Goal: Transaction & Acquisition: Purchase product/service

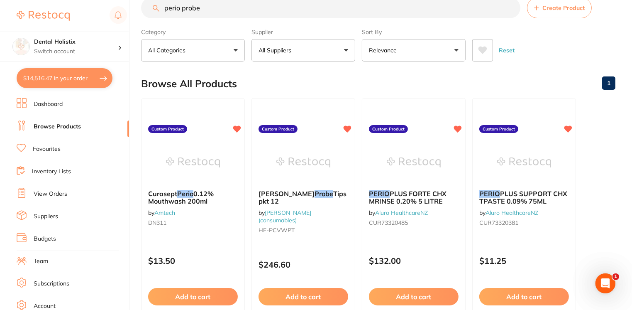
scroll to position [4320, 0]
click at [61, 77] on button "$14,516.47 in your order" at bounding box center [65, 78] width 96 height 20
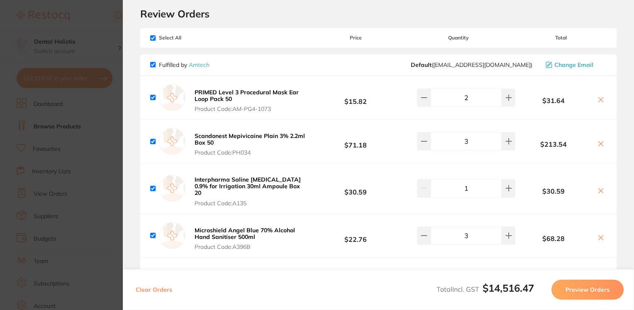
scroll to position [0, 0]
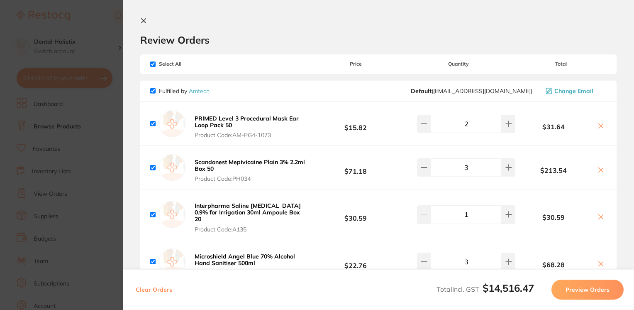
click at [144, 21] on icon at bounding box center [143, 21] width 5 height 5
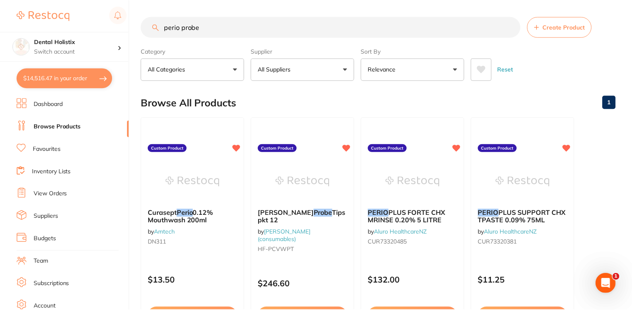
scroll to position [19, 0]
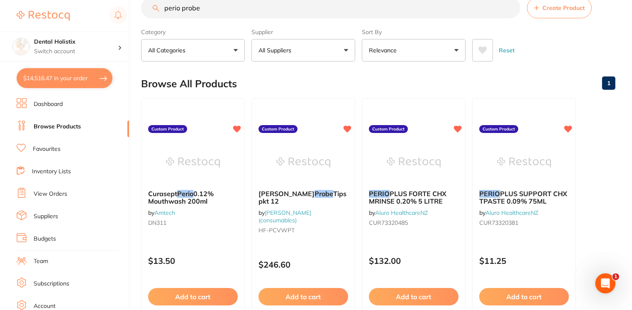
drag, startPoint x: 208, startPoint y: 9, endPoint x: 132, endPoint y: 7, distance: 75.5
click at [132, 7] on div "$14,516.47 Dental Holistix Switch account Dental Holistix $14,516.47 in your or…" at bounding box center [316, 136] width 632 height 310
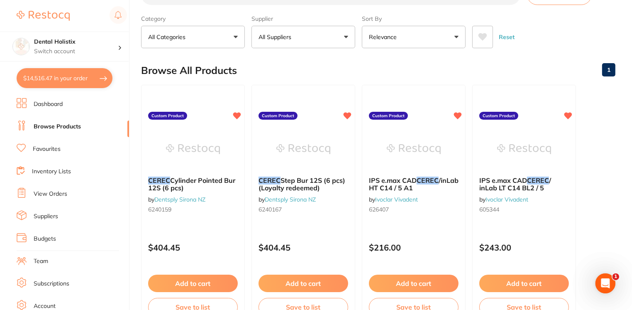
scroll to position [33, 0]
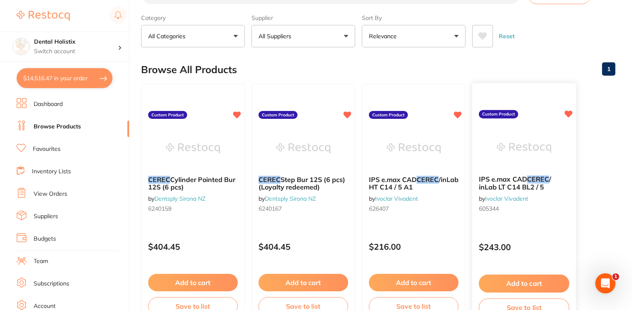
type input "cerec"
click at [510, 285] on button "Add to cart" at bounding box center [524, 283] width 90 height 18
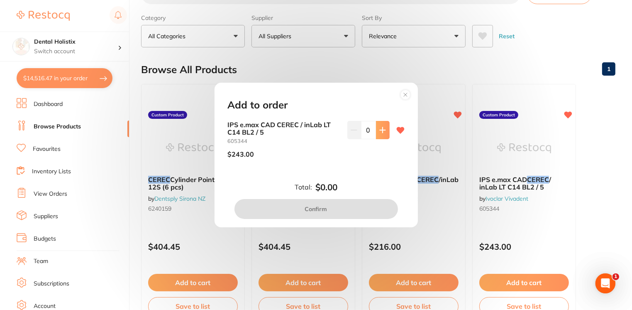
scroll to position [0, 0]
click at [382, 127] on icon at bounding box center [382, 130] width 7 height 7
type input "1"
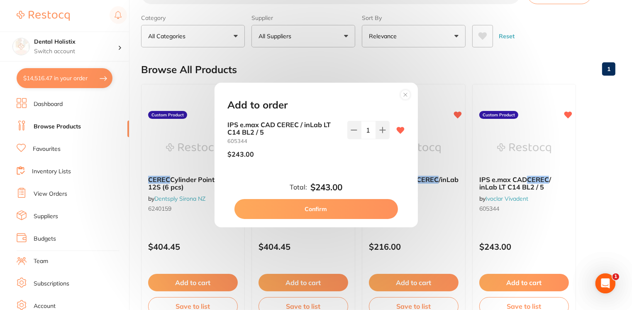
click at [332, 210] on button "Confirm" at bounding box center [315, 209] width 163 height 20
checkbox input "false"
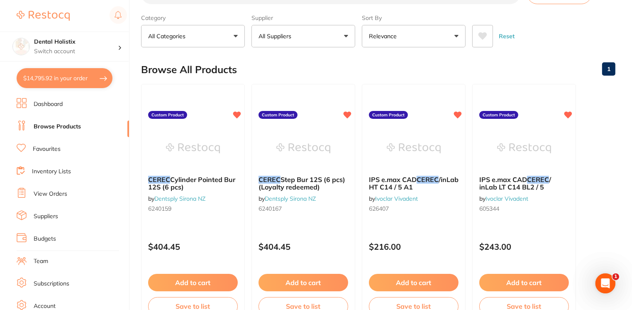
drag, startPoint x: 631, startPoint y: 87, endPoint x: 635, endPoint y: 130, distance: 43.3
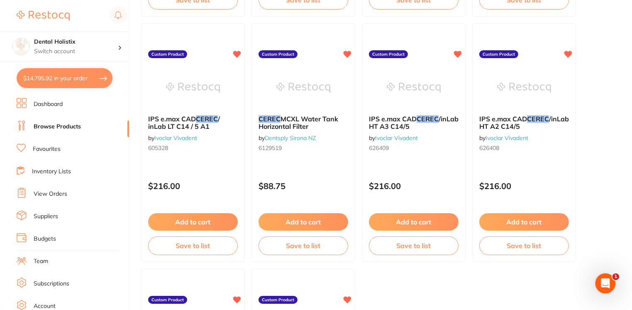
scroll to position [344, 0]
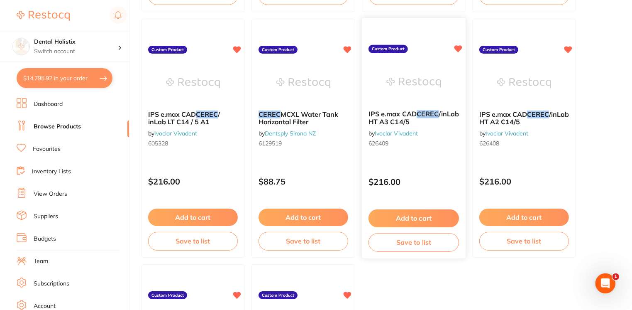
click at [421, 215] on button "Add to cart" at bounding box center [413, 218] width 90 height 18
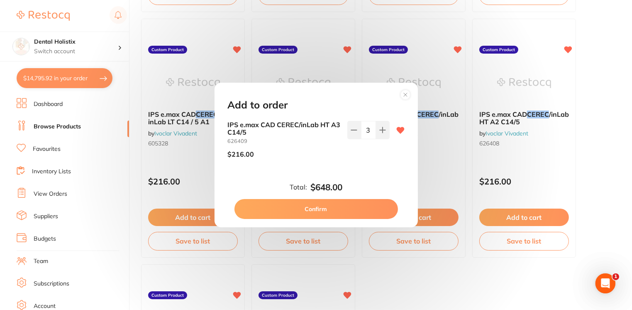
scroll to position [0, 0]
click at [350, 134] on button at bounding box center [354, 130] width 14 height 18
type input "0"
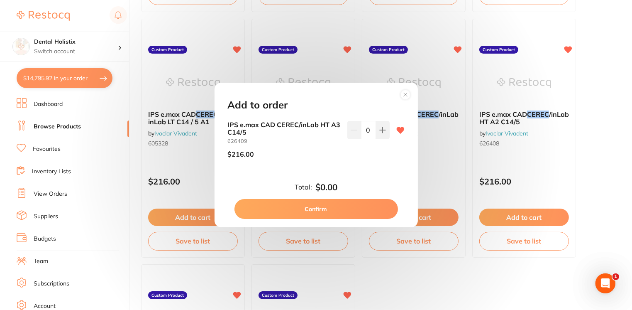
click at [342, 205] on button "Confirm" at bounding box center [315, 209] width 163 height 20
type input "0"
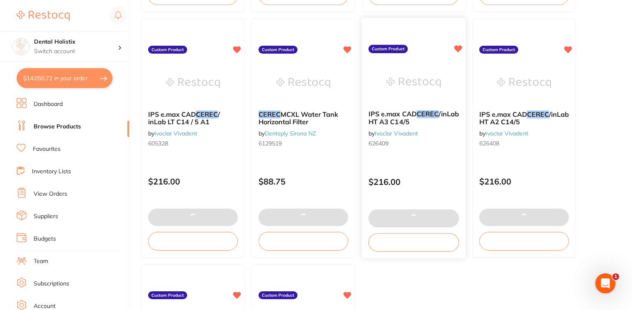
checkbox input "true"
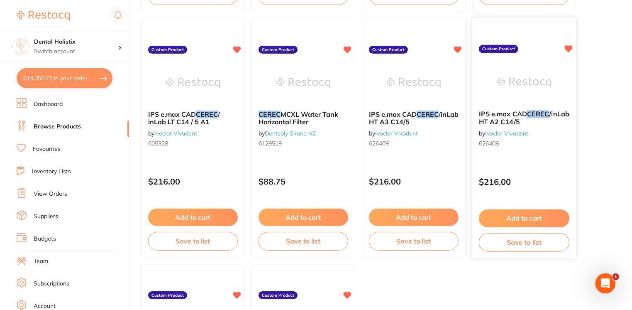
click at [527, 217] on button "Add to cart" at bounding box center [524, 218] width 90 height 18
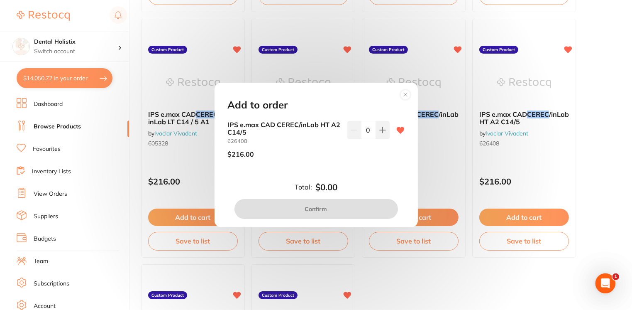
click at [406, 93] on icon at bounding box center [405, 94] width 3 height 3
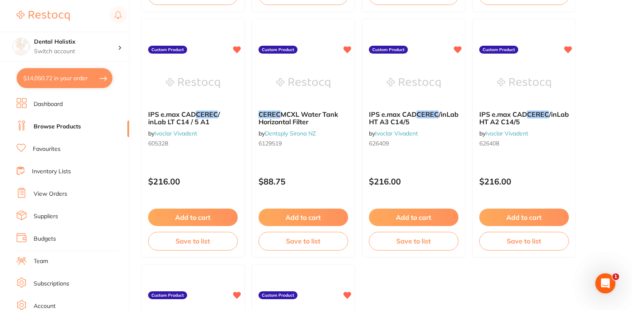
drag, startPoint x: 632, startPoint y: 170, endPoint x: 631, endPoint y: 244, distance: 74.3
click at [631, 244] on main "cerec Create Product Category All Categories All Categories No categories found…" at bounding box center [386, 100] width 491 height 889
drag, startPoint x: 633, startPoint y: 210, endPoint x: 602, endPoint y: 253, distance: 53.0
click at [602, 253] on ul "CEREC Cylinder Pointed Bur 12S (6 pcs) by Dentsply Sirona NZ 6240159 Custom Pro…" at bounding box center [378, 137] width 474 height 729
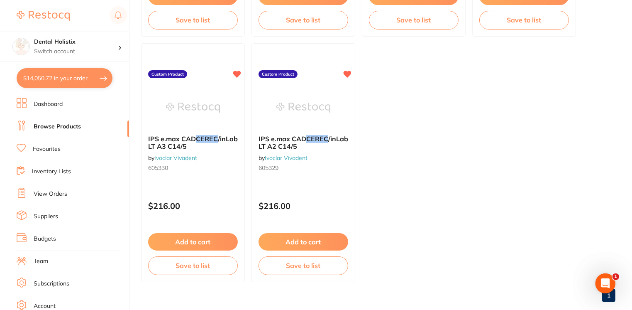
scroll to position [578, 0]
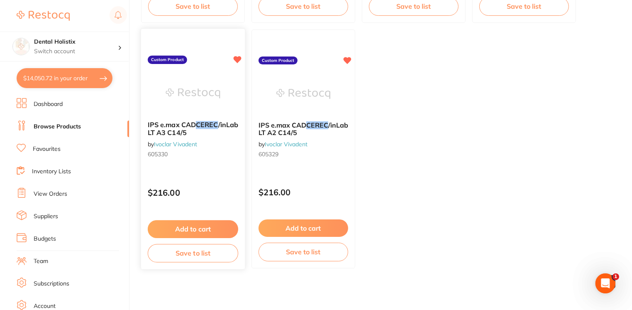
click at [201, 192] on p "$216.00" at bounding box center [193, 193] width 90 height 10
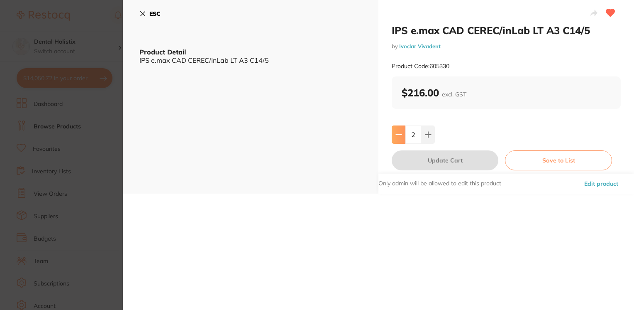
click at [398, 131] on icon at bounding box center [398, 134] width 7 height 7
type input "1"
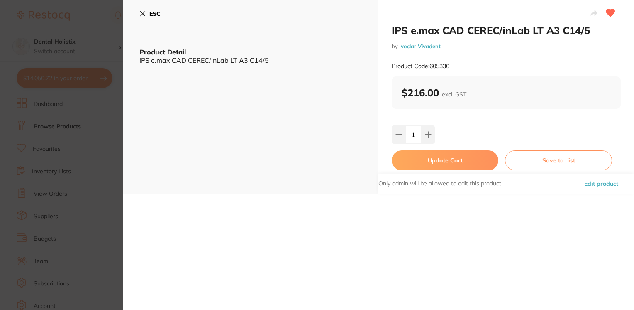
click at [432, 161] on button "Update Cart" at bounding box center [445, 160] width 107 height 20
type input "1"
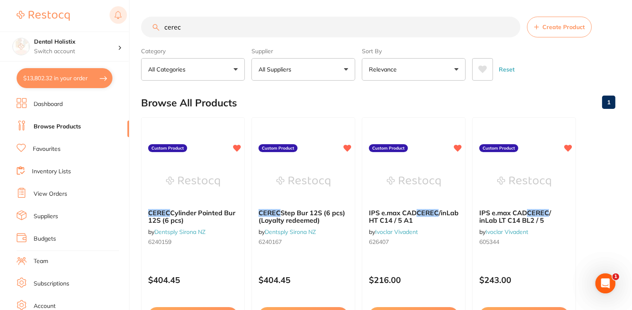
drag, startPoint x: 199, startPoint y: 31, endPoint x: 121, endPoint y: 20, distance: 79.2
click at [121, 20] on div "$13,802.32 Dental Holistix Switch account Dental Holistix $13,802.32 in your or…" at bounding box center [316, 155] width 632 height 310
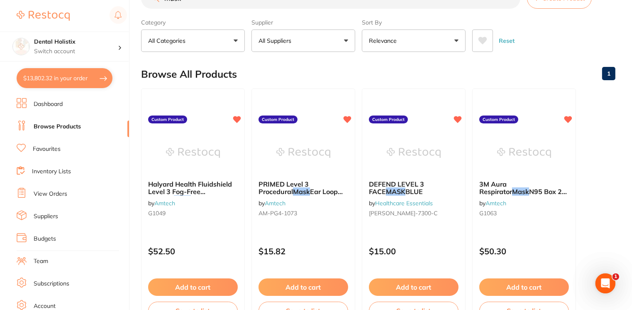
scroll to position [30, 0]
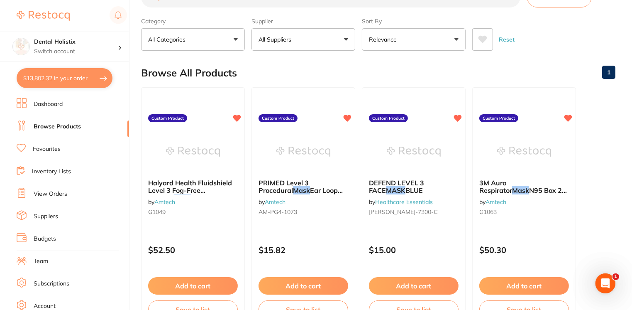
type input "mask"
click at [50, 74] on button "$13,802.32 in your order" at bounding box center [65, 78] width 96 height 20
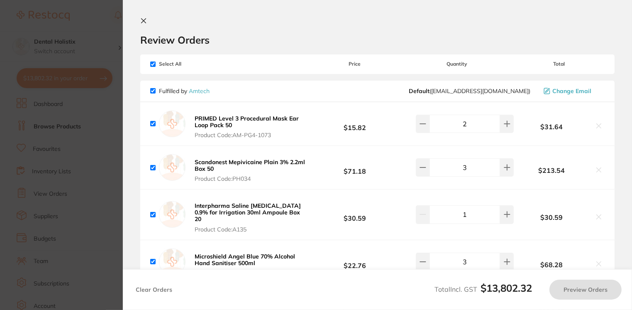
checkbox input "true"
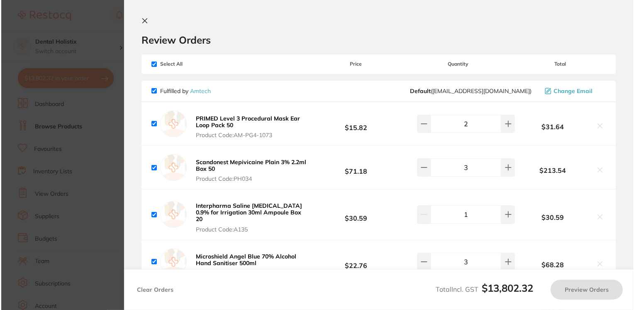
scroll to position [0, 0]
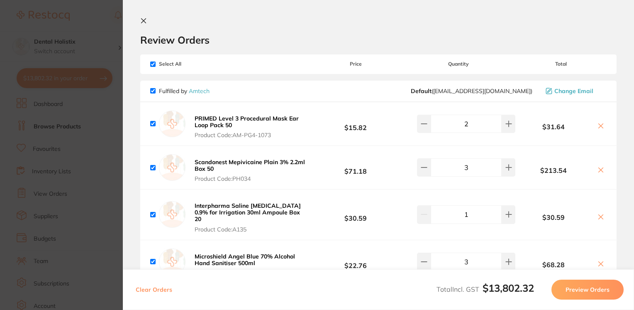
click at [151, 64] on input "checkbox" at bounding box center [152, 63] width 5 height 5
checkbox input "false"
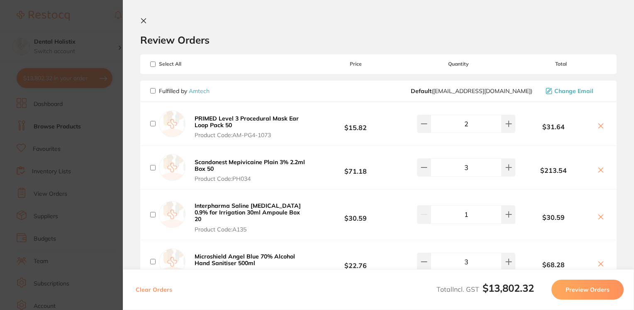
checkbox input "false"
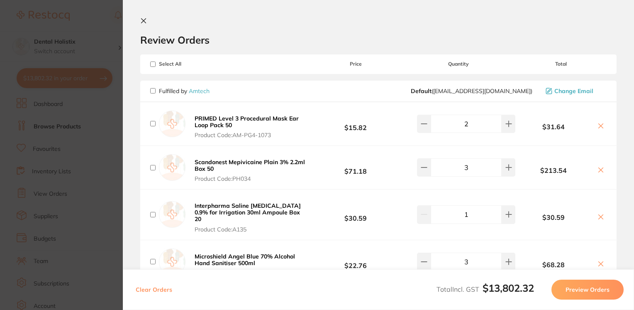
checkbox input "false"
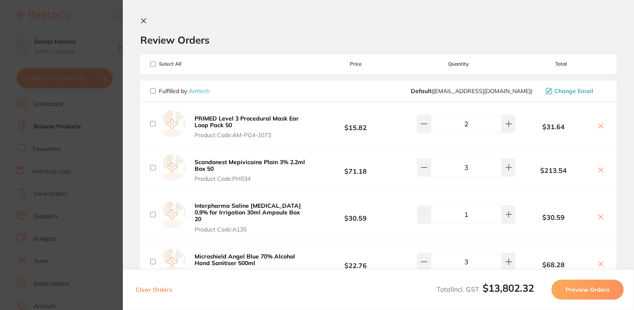
checkbox input "false"
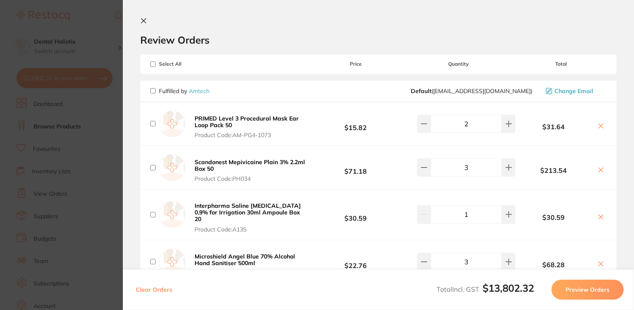
checkbox input "false"
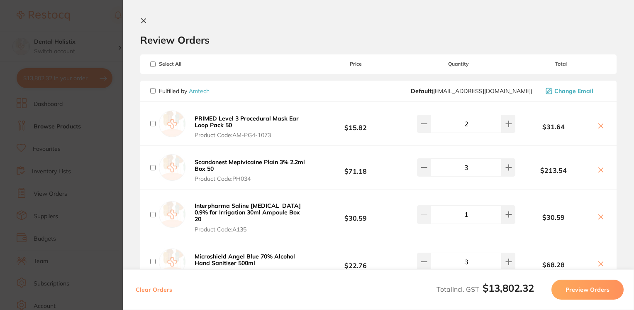
checkbox input "false"
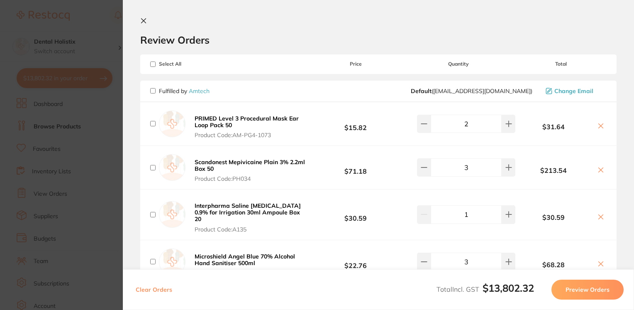
checkbox input "false"
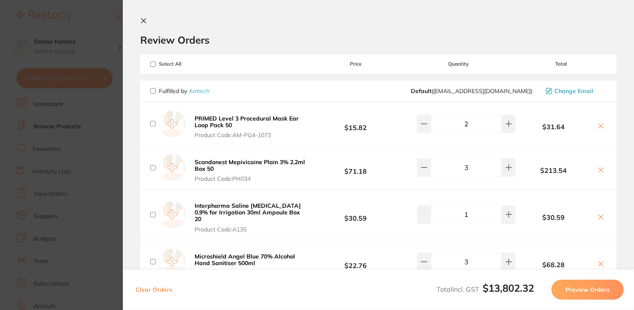
checkbox input "false"
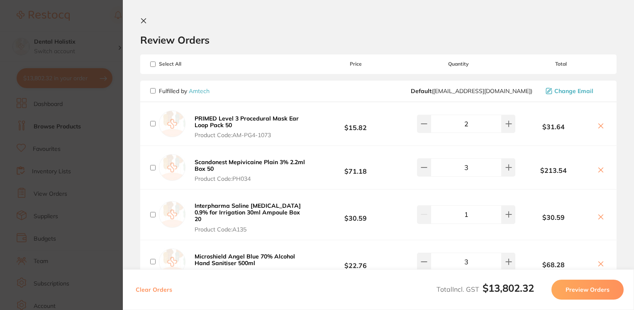
checkbox input "false"
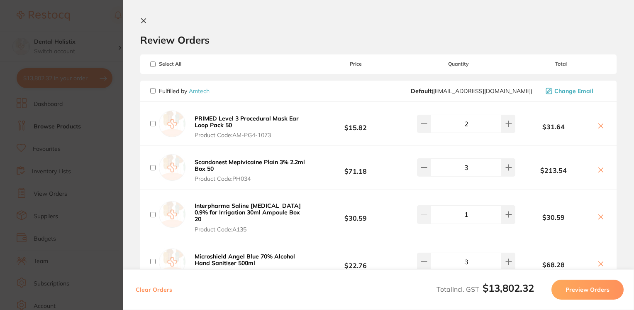
checkbox input "false"
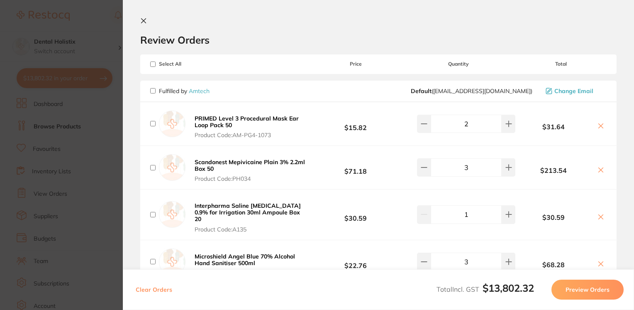
checkbox input "false"
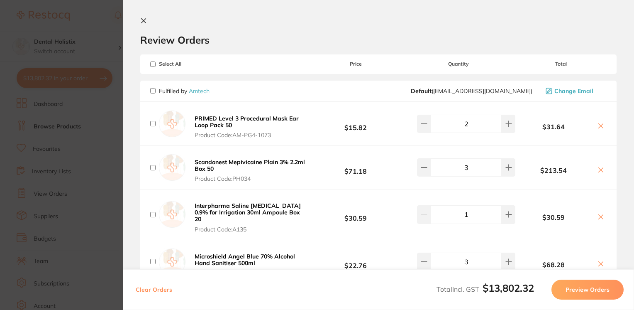
checkbox input "false"
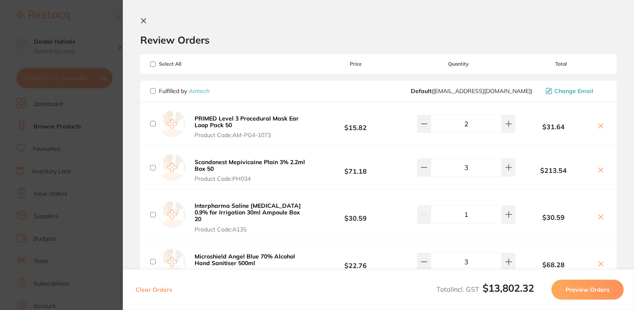
checkbox input "false"
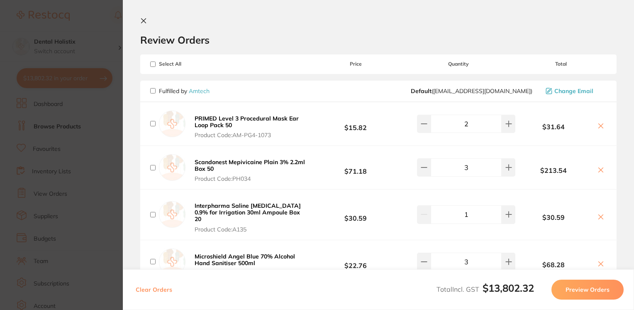
checkbox input "false"
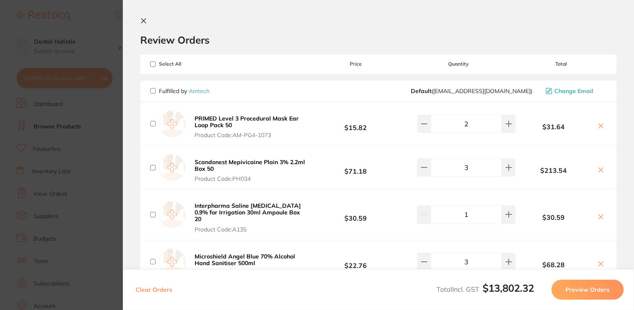
checkbox input "false"
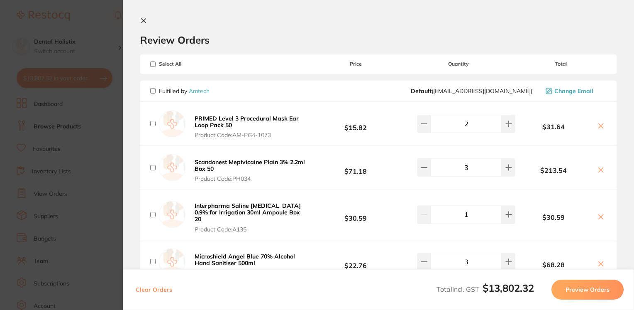
checkbox input "false"
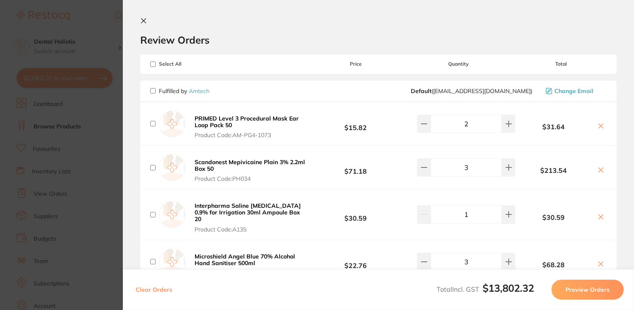
checkbox input "false"
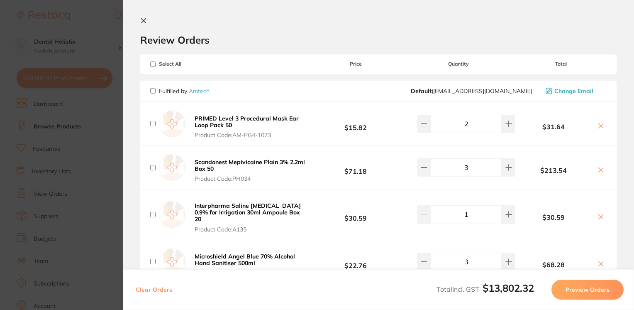
checkbox input "false"
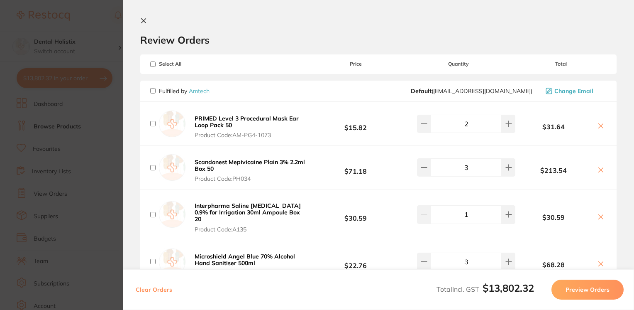
checkbox input "false"
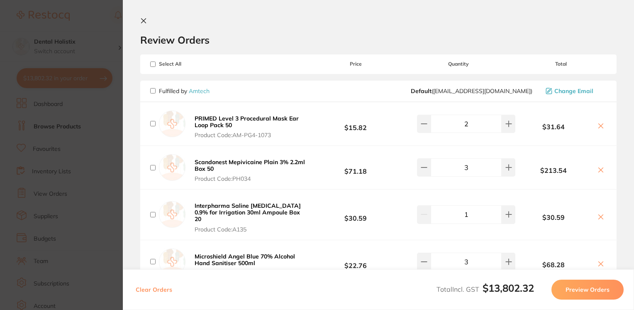
checkbox input "false"
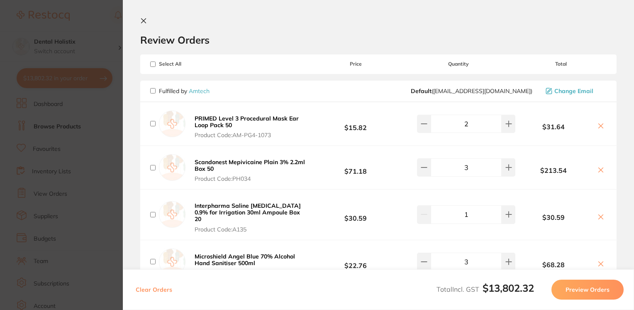
checkbox input "false"
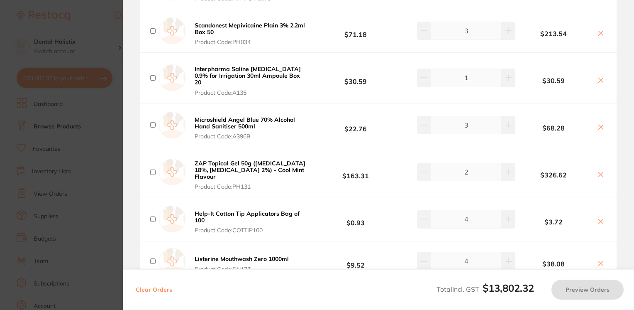
scroll to position [126, 0]
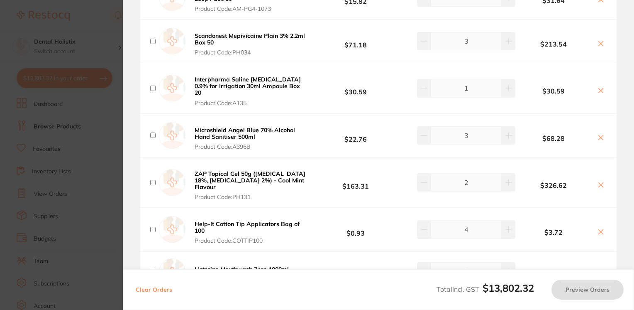
click at [152, 40] on input "checkbox" at bounding box center [152, 41] width 5 height 5
checkbox input "true"
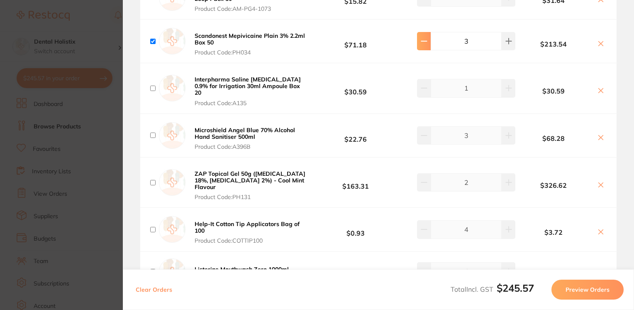
click at [418, 41] on button at bounding box center [424, 41] width 14 height 18
type input "2"
click at [153, 41] on input "checkbox" at bounding box center [152, 41] width 5 height 5
checkbox input "false"
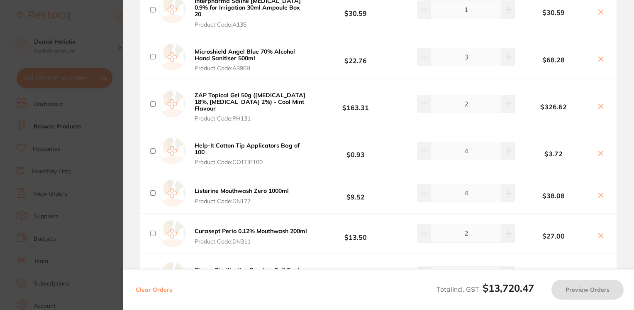
scroll to position [210, 0]
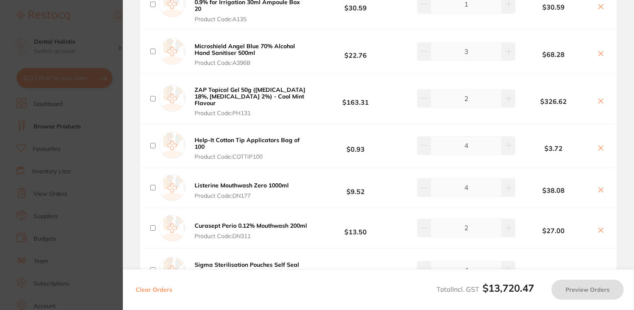
click at [151, 51] on input "checkbox" at bounding box center [152, 51] width 5 height 5
checkbox input "true"
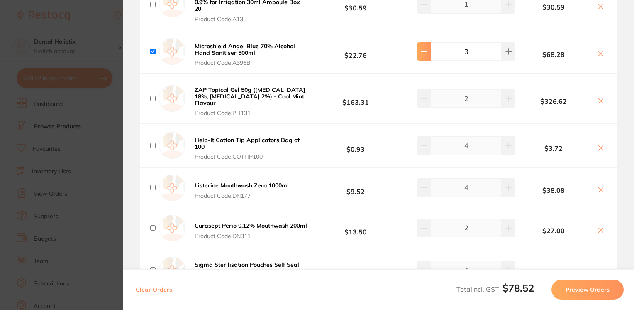
click at [424, 57] on button at bounding box center [424, 51] width 14 height 18
type input "2"
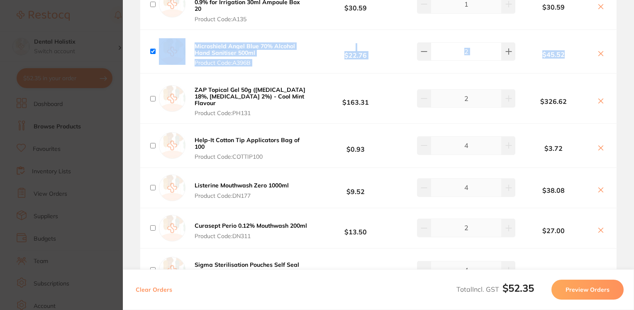
drag, startPoint x: 631, startPoint y: 26, endPoint x: 631, endPoint y: 32, distance: 5.8
click at [631, 32] on section "Review Orders Your orders are being processed and we will notify you once we ha…" at bounding box center [378, 155] width 511 height 310
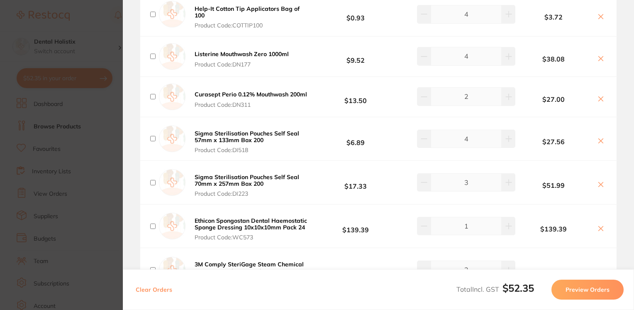
scroll to position [368, 0]
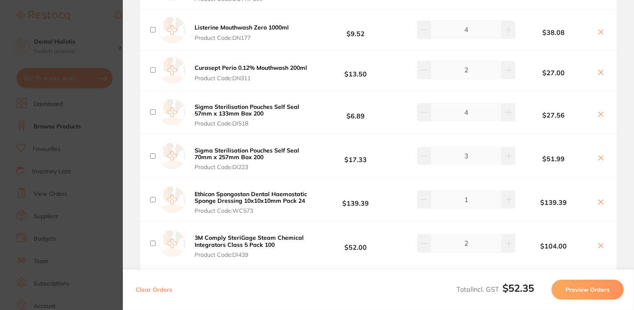
click at [593, 99] on div "Sigma Sterilisation Pouches Self Seal 57mm x 133mm Box 200 Product Code: DI518 …" at bounding box center [378, 111] width 476 height 43
click at [105, 63] on section "Update RRP Set your pre negotiated price for this item. Item Agreed RRP (excl. …" at bounding box center [317, 155] width 634 height 310
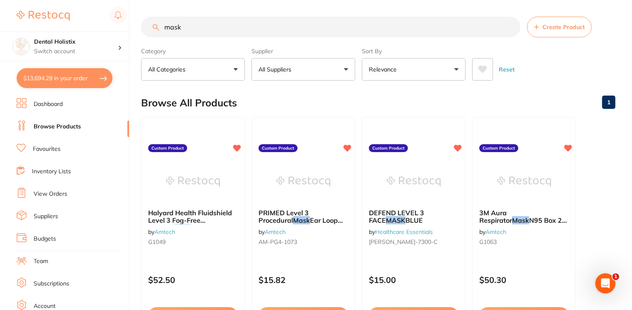
scroll to position [0, 0]
drag, startPoint x: 240, startPoint y: 28, endPoint x: 129, endPoint y: 26, distance: 110.8
click at [129, 26] on div "$13,694.29 Dental Holistix Switch account Dental Holistix $13,694.29 in your or…" at bounding box center [316, 155] width 632 height 310
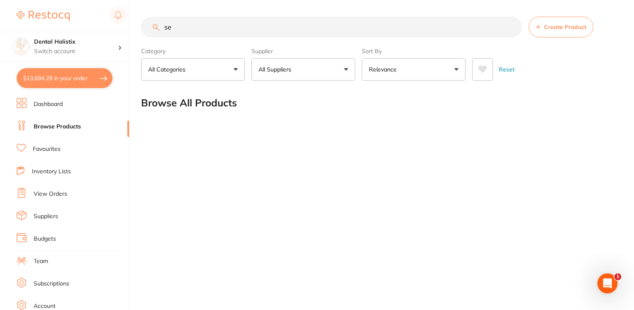
type input "s"
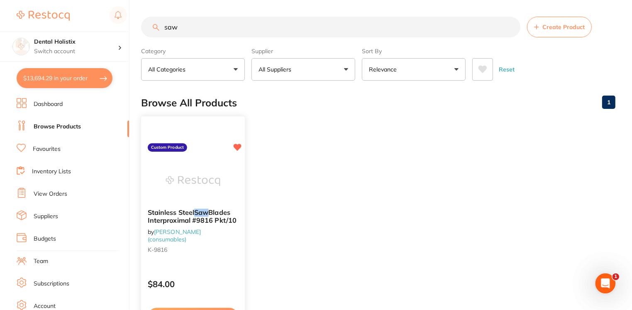
click at [182, 174] on img at bounding box center [193, 181] width 54 height 42
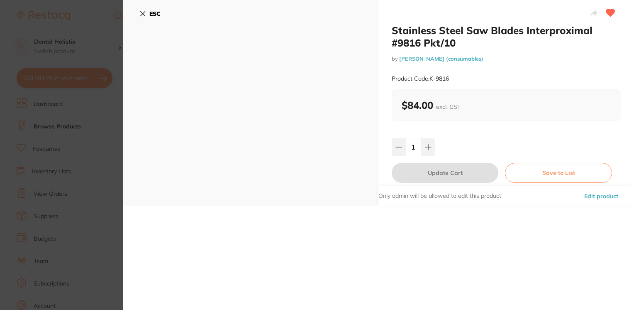
click at [143, 11] on icon at bounding box center [142, 13] width 7 height 7
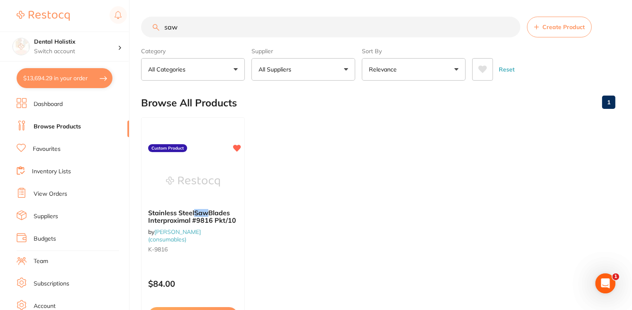
drag, startPoint x: 193, startPoint y: 27, endPoint x: 134, endPoint y: 27, distance: 59.3
click at [134, 27] on div "$13,694.29 Dental Holistix Switch account Dental Holistix $13,694.29 in your or…" at bounding box center [316, 155] width 632 height 310
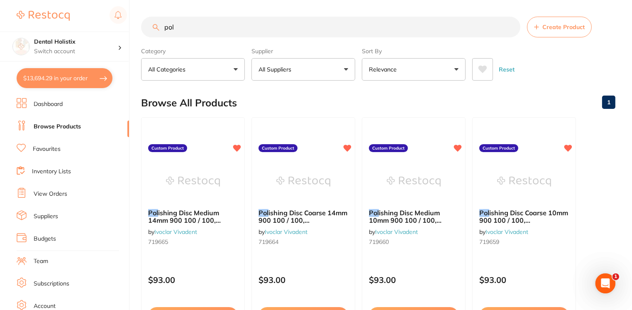
drag, startPoint x: 181, startPoint y: 30, endPoint x: 131, endPoint y: 31, distance: 49.8
click at [131, 31] on div "$13,694.29 Dental Holistix Switch account Dental Holistix $13,694.29 in your or…" at bounding box center [316, 155] width 632 height 310
type input "s"
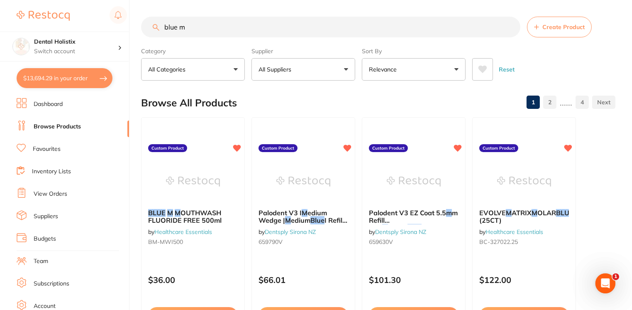
type input "blue m"
drag, startPoint x: 631, startPoint y: 14, endPoint x: 632, endPoint y: 24, distance: 10.4
click at [631, 24] on html "$13,694.29 Dental Holistix Switch account Dental Holistix $13,694.29 in your or…" at bounding box center [316, 155] width 632 height 310
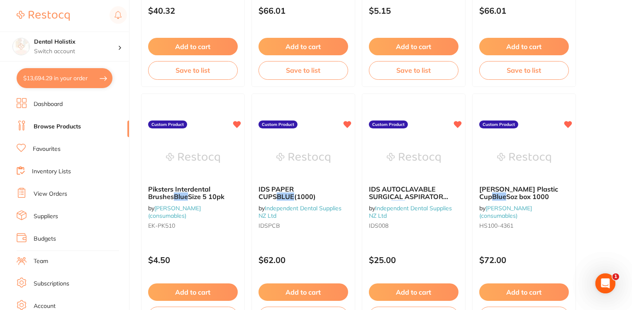
scroll to position [1253, 0]
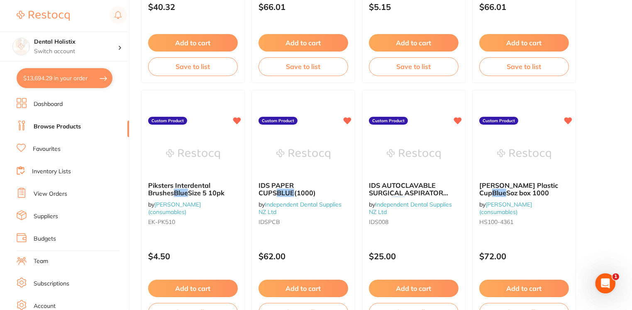
click at [39, 77] on button "$13,694.29 in your order" at bounding box center [65, 78] width 96 height 20
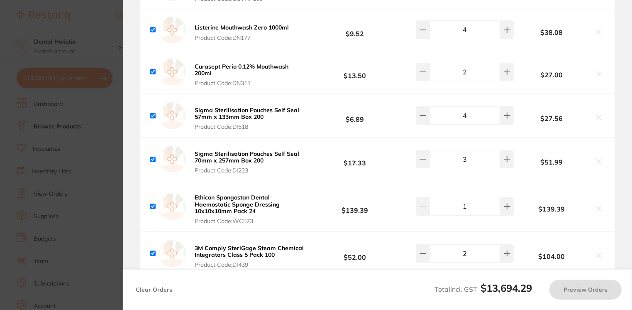
checkbox input "true"
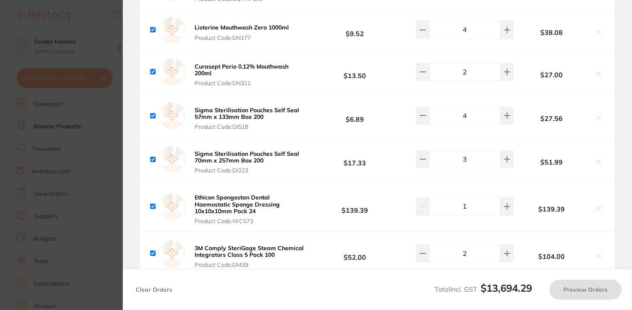
checkbox input "true"
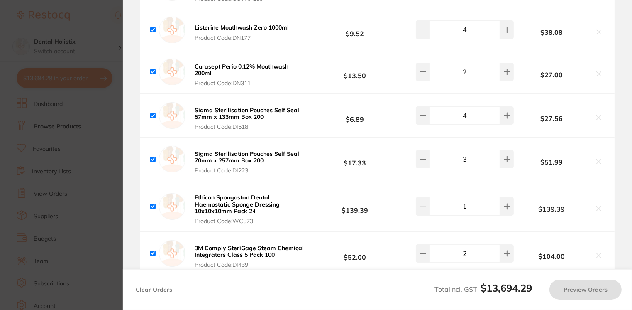
checkbox input "true"
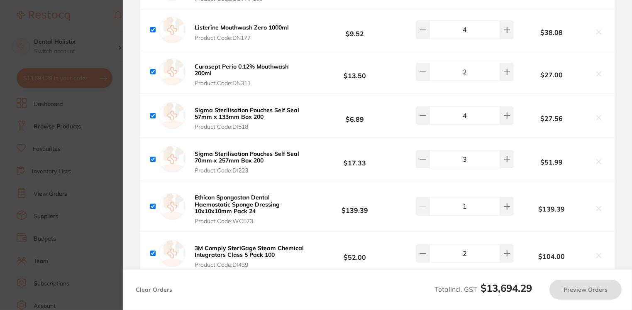
checkbox input "true"
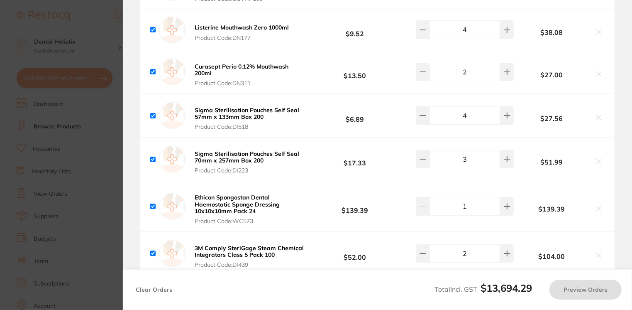
checkbox input "true"
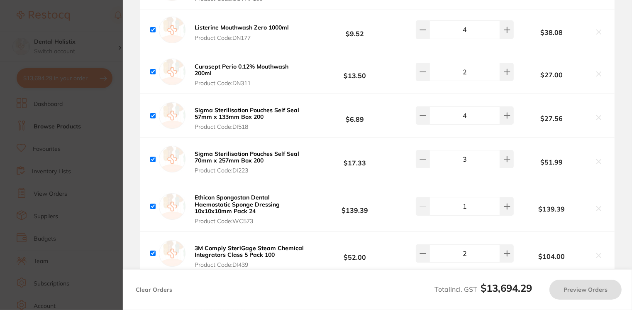
checkbox input "true"
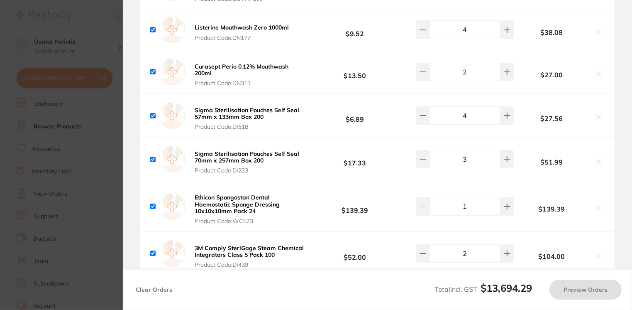
checkbox input "true"
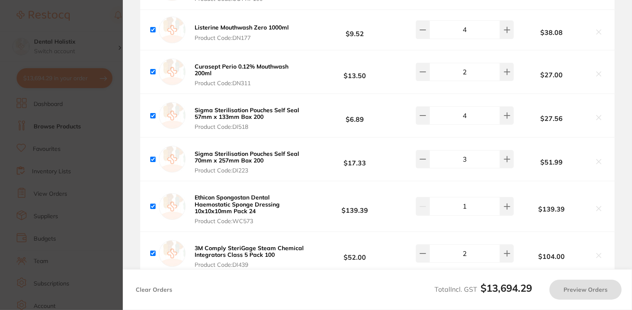
checkbox input "true"
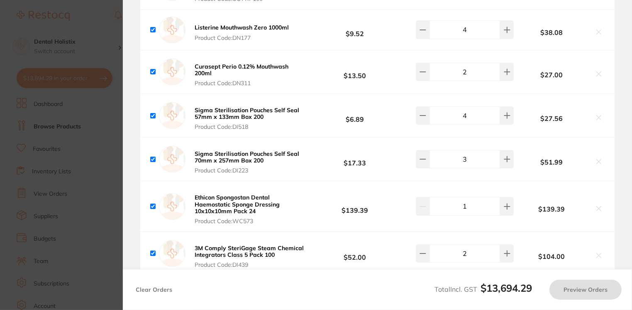
checkbox input "true"
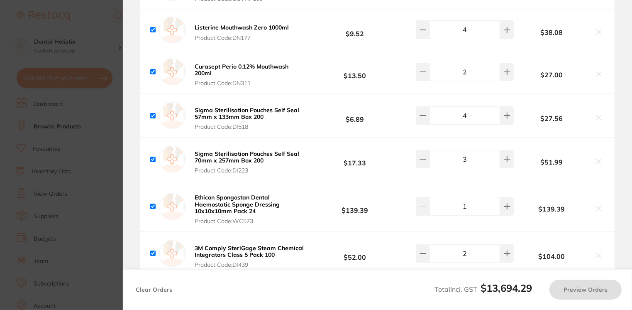
checkbox input "true"
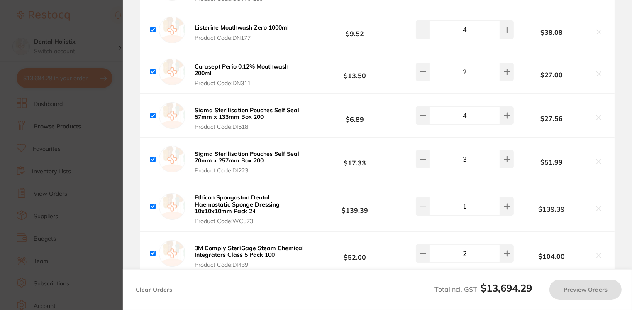
checkbox input "true"
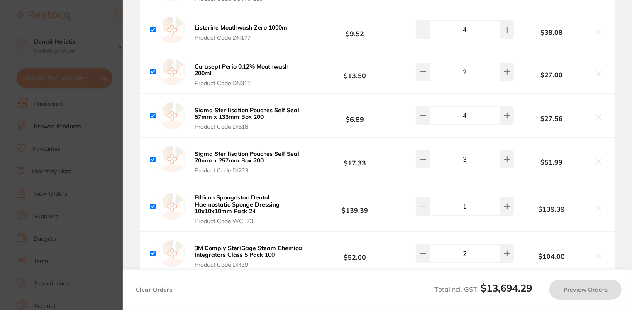
checkbox input "true"
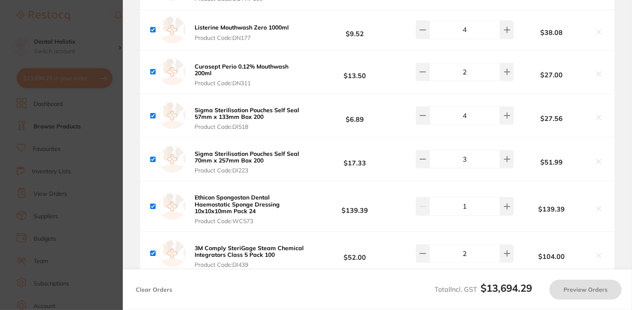
checkbox input "true"
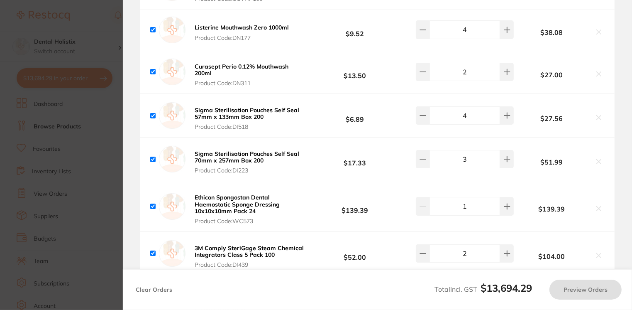
checkbox input "true"
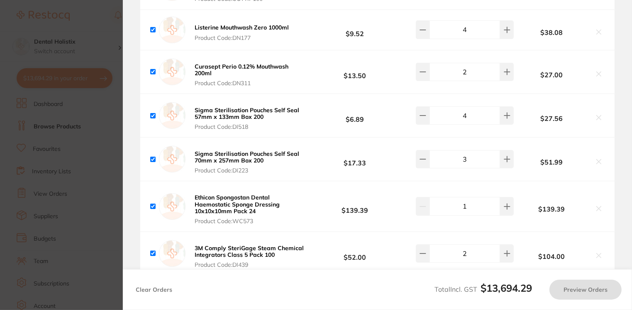
checkbox input "true"
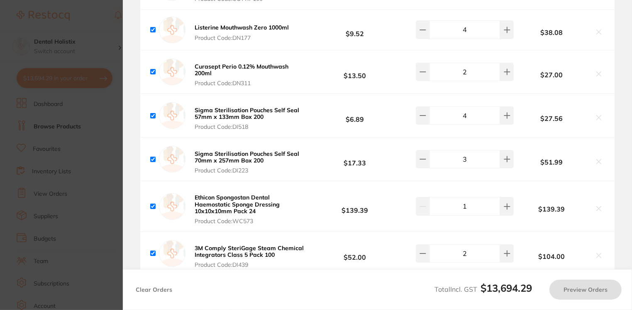
checkbox input "true"
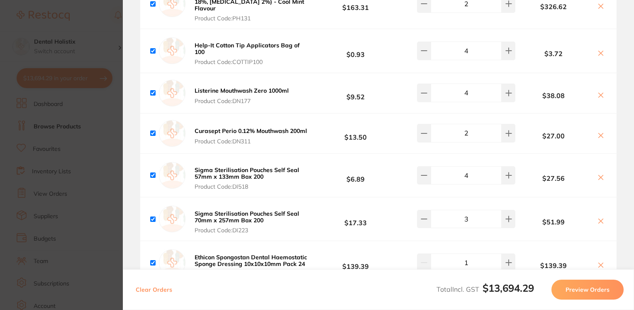
scroll to position [294, 0]
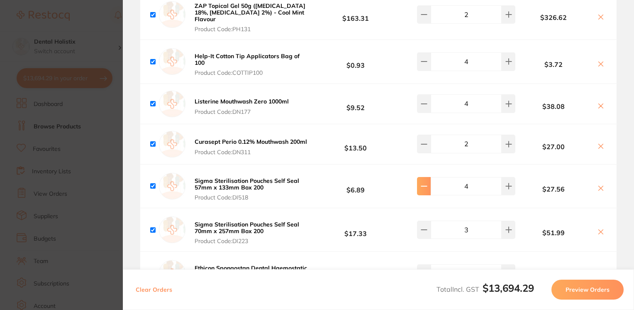
click at [427, 182] on button at bounding box center [424, 186] width 14 height 18
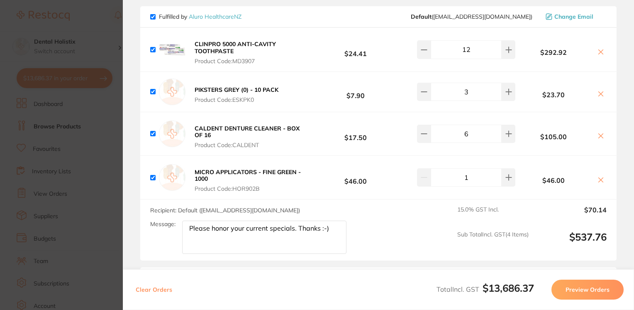
scroll to position [830, 0]
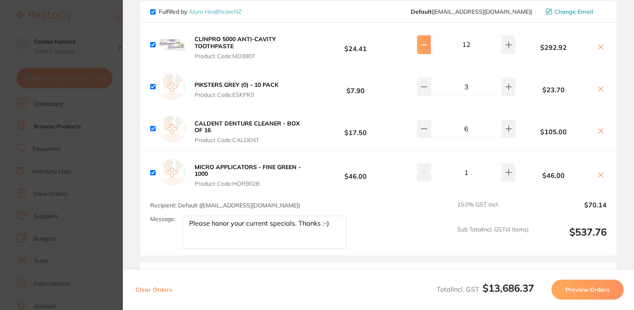
click at [421, 51] on button at bounding box center [424, 44] width 14 height 18
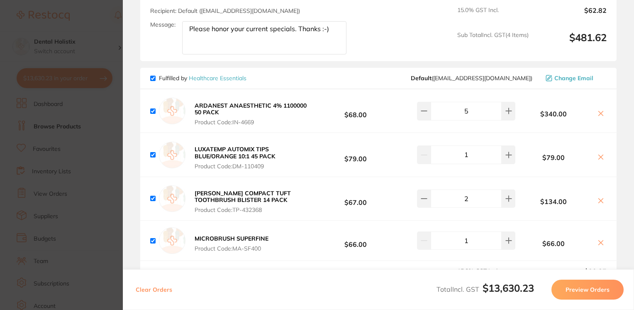
scroll to position [1029, 0]
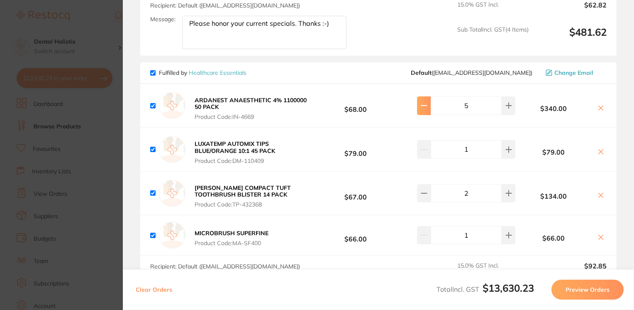
click at [427, 99] on button at bounding box center [424, 105] width 14 height 18
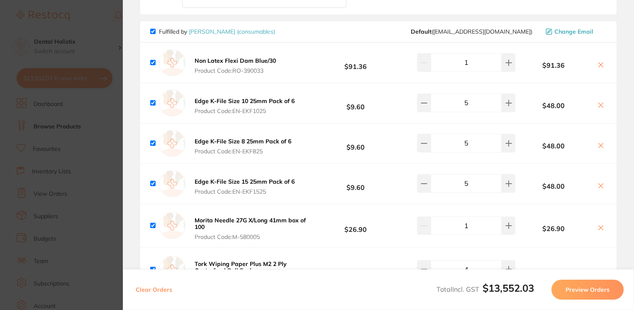
scroll to position [1602, 0]
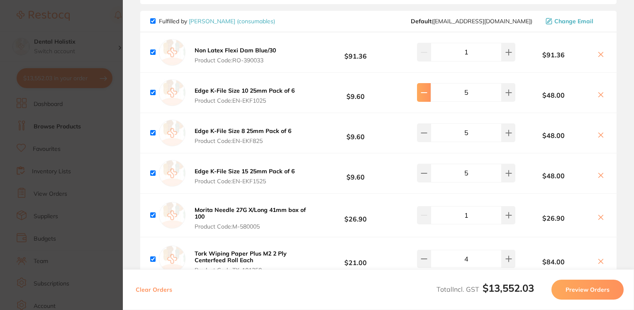
click at [422, 94] on icon at bounding box center [424, 92] width 7 height 7
click at [421, 129] on icon at bounding box center [424, 132] width 7 height 7
click at [422, 170] on icon at bounding box center [424, 173] width 7 height 7
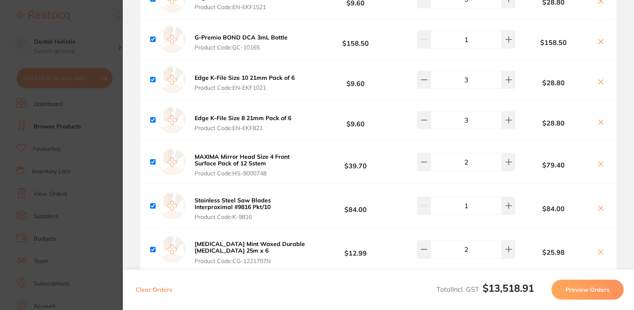
scroll to position [2002, 0]
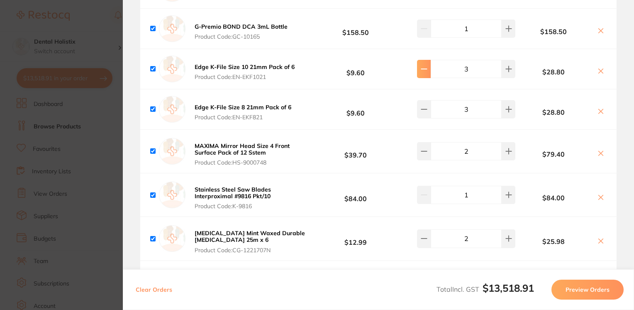
click at [422, 71] on icon at bounding box center [424, 69] width 7 height 7
click at [504, 71] on button at bounding box center [509, 69] width 14 height 18
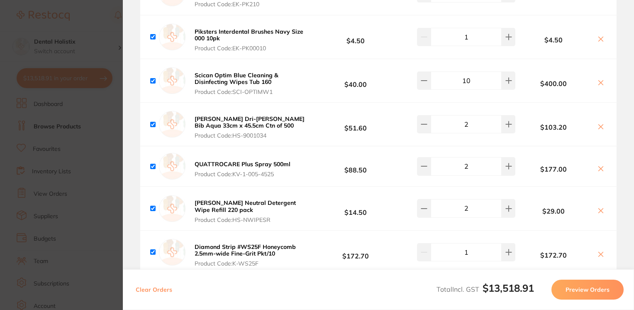
scroll to position [2558, 0]
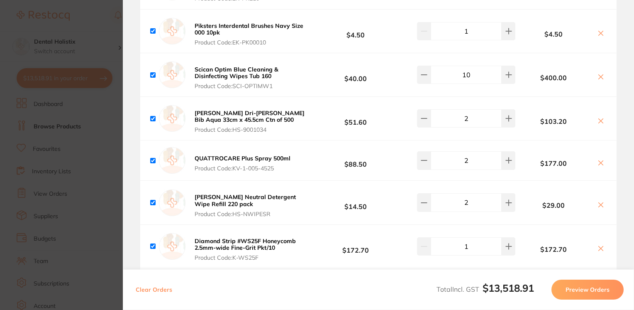
click at [249, 76] on b "Scican Optim Blue Cleaning & Disinfecting Wipes Tub 160" at bounding box center [237, 73] width 84 height 14
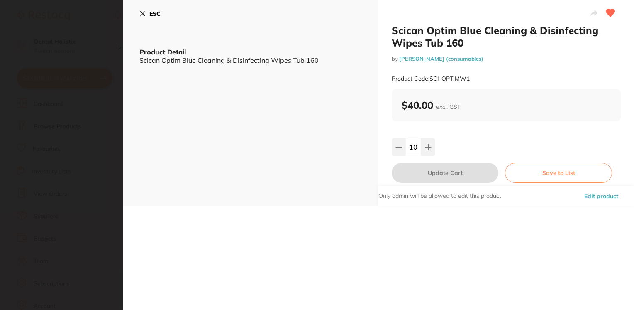
scroll to position [0, 0]
click at [142, 11] on icon at bounding box center [142, 13] width 7 height 7
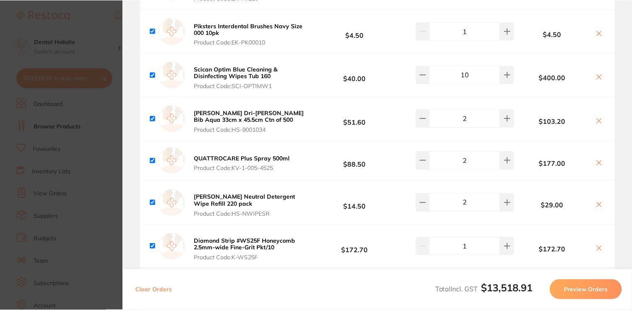
scroll to position [1253, 0]
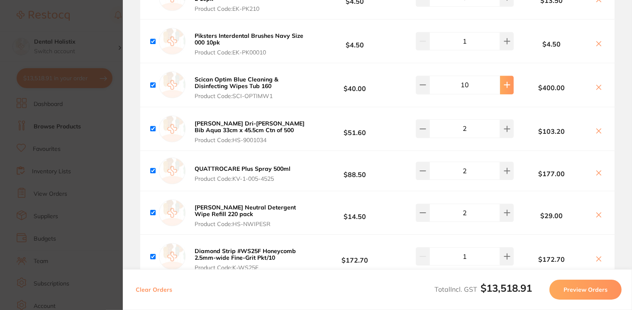
click at [504, 81] on icon at bounding box center [507, 84] width 7 height 7
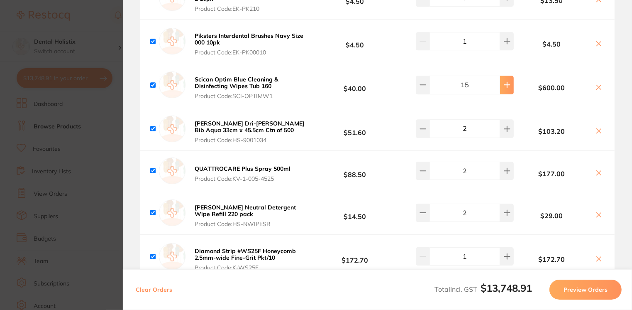
click at [504, 81] on icon at bounding box center [507, 84] width 7 height 7
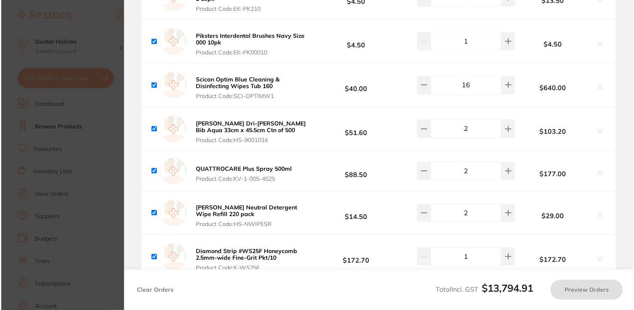
scroll to position [0, 0]
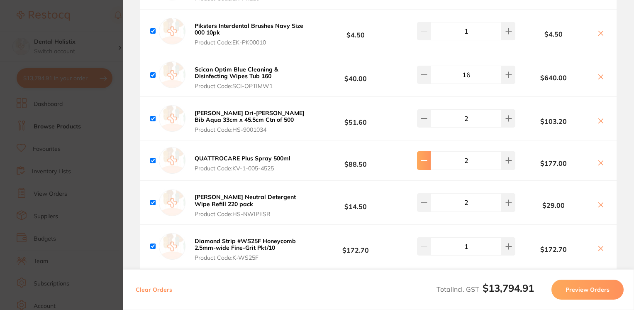
click at [418, 162] on button at bounding box center [424, 160] width 14 height 18
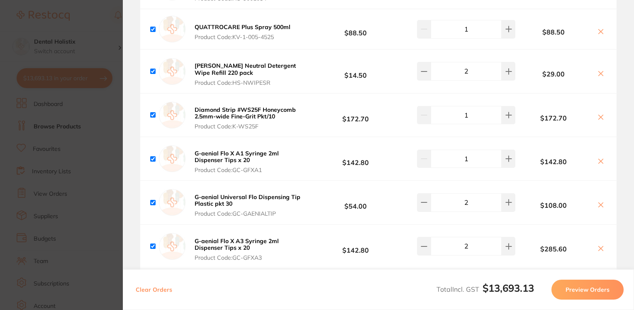
scroll to position [2716, 0]
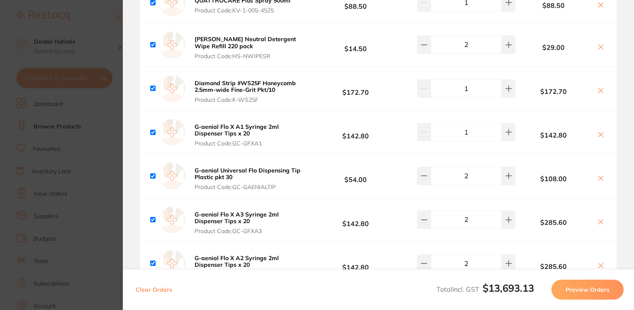
click at [250, 92] on button "Diamond Strip #WS25F Honeycomb 2.5mm-wide Fine-Grit Pkt/10 Product Code: K-WS25F" at bounding box center [251, 91] width 118 height 24
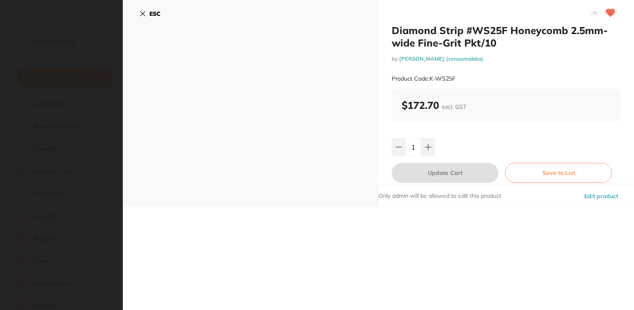
scroll to position [0, 0]
click at [141, 14] on icon at bounding box center [142, 13] width 7 height 7
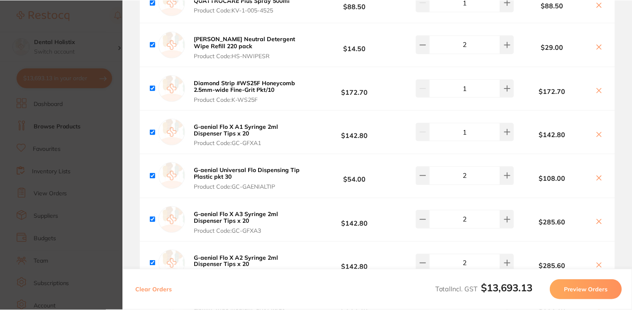
scroll to position [1323, 0]
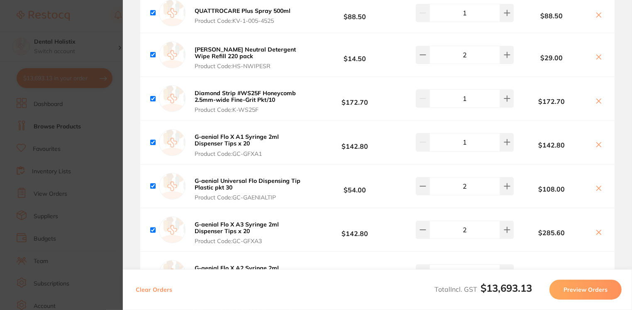
click at [597, 98] on icon at bounding box center [598, 101] width 7 height 7
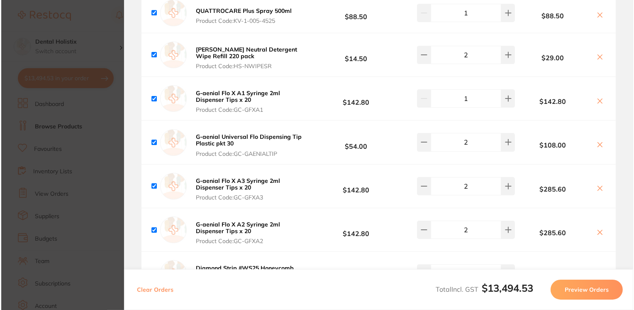
scroll to position [0, 0]
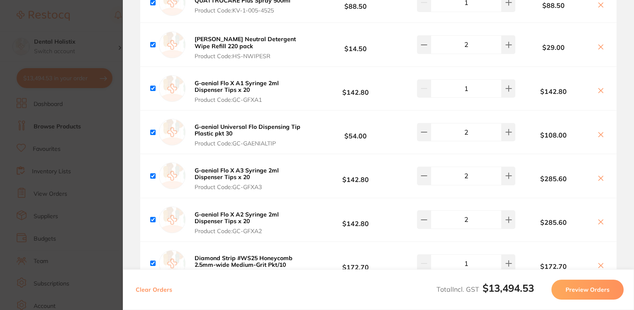
click at [599, 87] on icon at bounding box center [600, 90] width 7 height 7
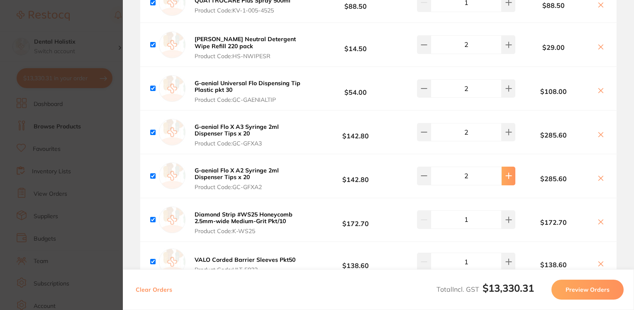
click at [505, 176] on icon at bounding box center [508, 175] width 7 height 7
click at [428, 132] on button at bounding box center [424, 132] width 14 height 18
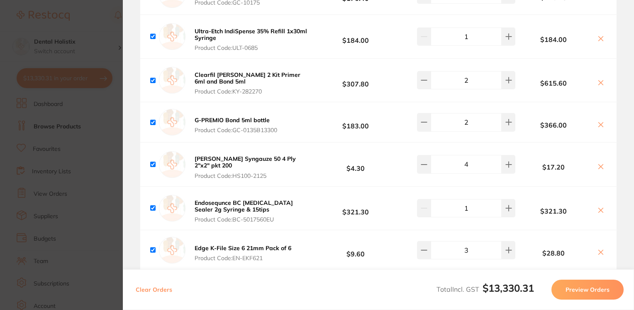
scroll to position [3029, 0]
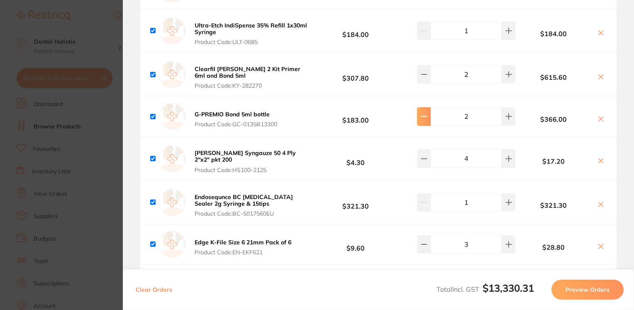
click at [422, 115] on icon at bounding box center [424, 116] width 7 height 7
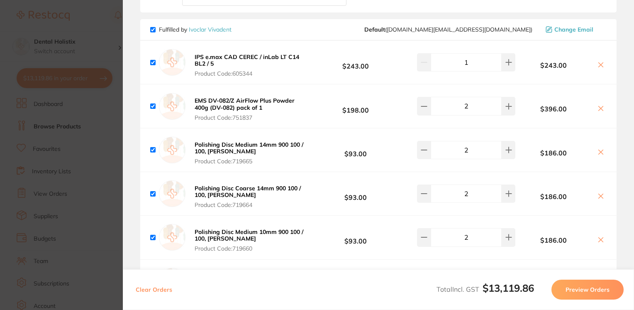
scroll to position [3446, 0]
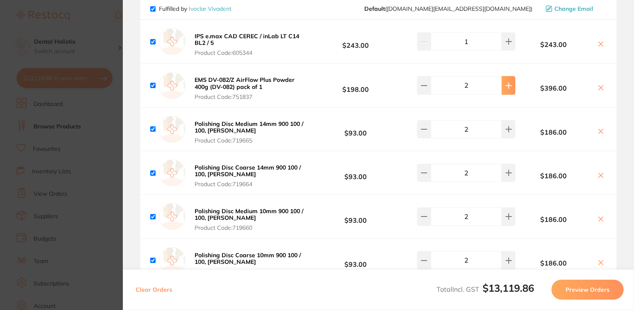
click at [507, 84] on icon at bounding box center [508, 85] width 5 height 5
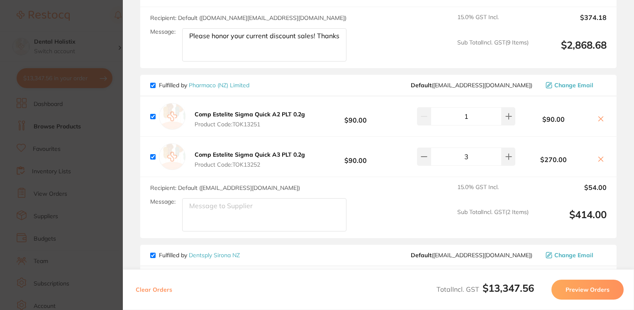
scroll to position [3854, 0]
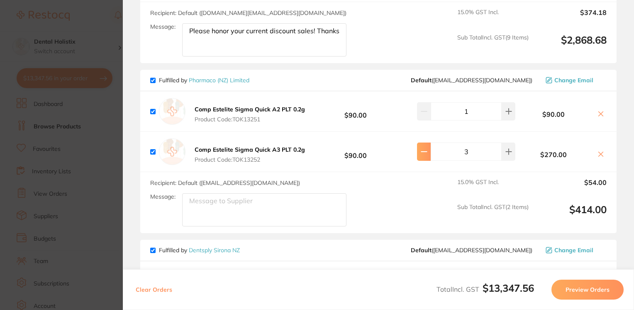
click at [424, 151] on button at bounding box center [424, 151] width 14 height 18
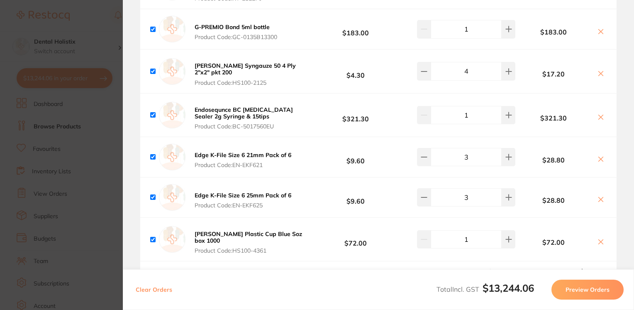
scroll to position [3106, 0]
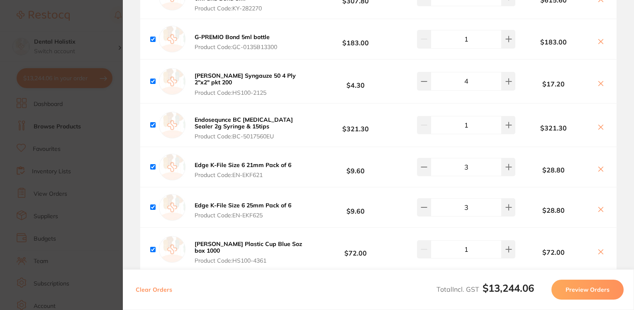
click at [600, 167] on icon at bounding box center [601, 169] width 5 height 5
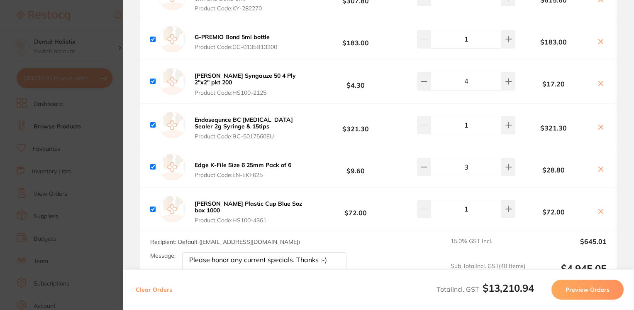
click at [600, 166] on icon at bounding box center [600, 169] width 7 height 7
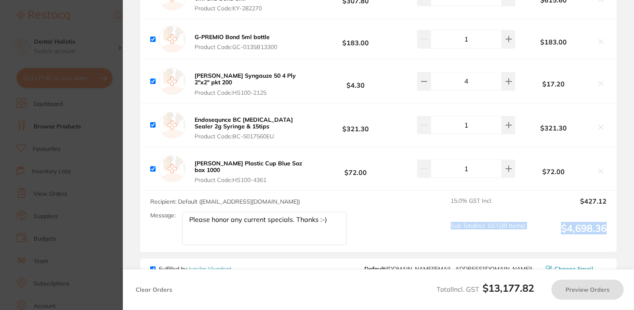
drag, startPoint x: 631, startPoint y: 212, endPoint x: 631, endPoint y: 217, distance: 5.0
click at [631, 217] on section "Review Orders Your orders are being processed and we will notify you once we ha…" at bounding box center [378, 155] width 511 height 310
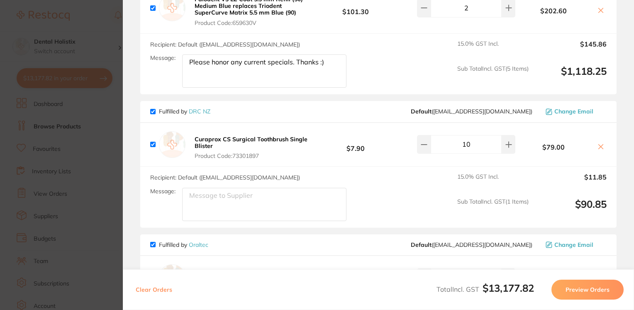
scroll to position [4236, 0]
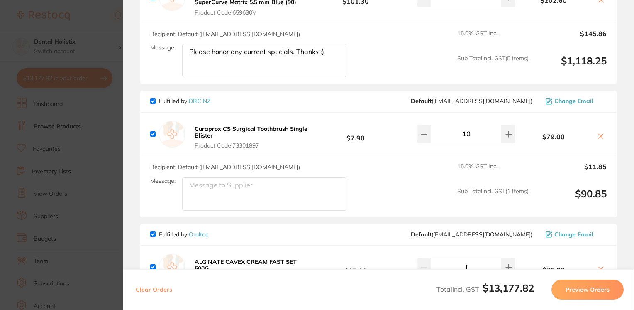
click at [627, 195] on section "Review Orders Your orders are being processed and we will notify you once we ha…" at bounding box center [378, 155] width 511 height 310
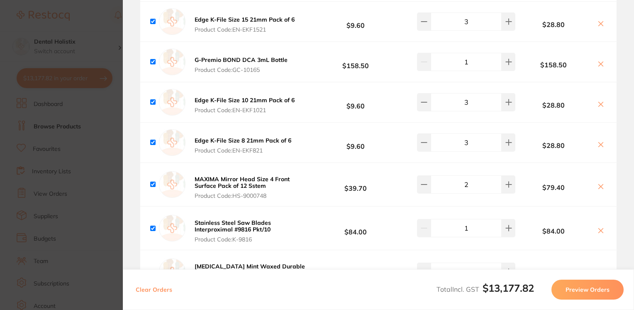
scroll to position [1988, 0]
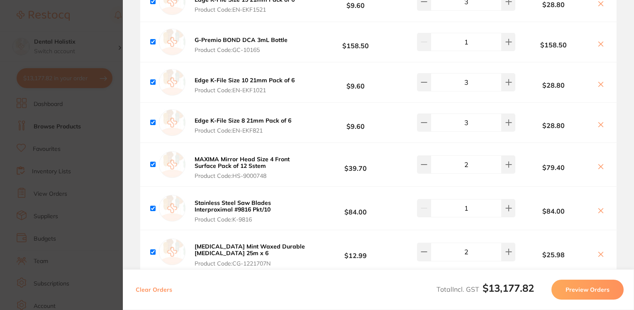
click at [600, 81] on icon at bounding box center [600, 84] width 7 height 7
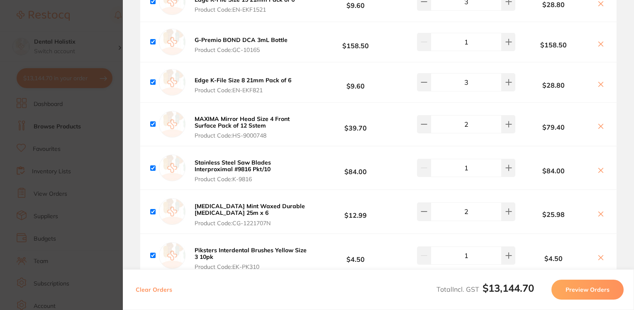
click at [597, 81] on icon at bounding box center [600, 84] width 7 height 7
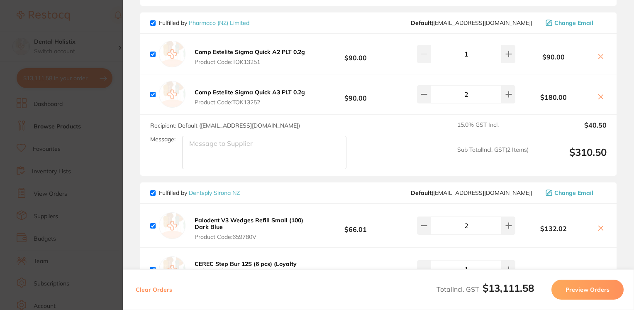
scroll to position [3760, 0]
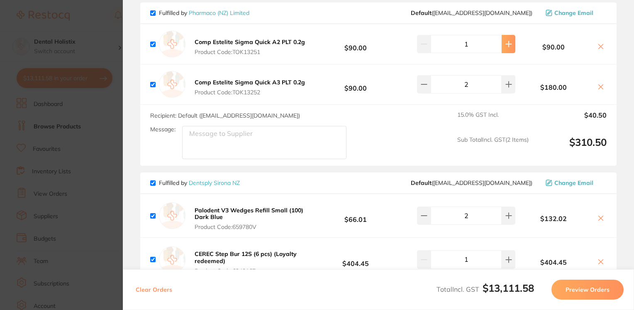
click at [502, 37] on button at bounding box center [509, 44] width 14 height 18
click at [421, 81] on icon at bounding box center [424, 84] width 7 height 7
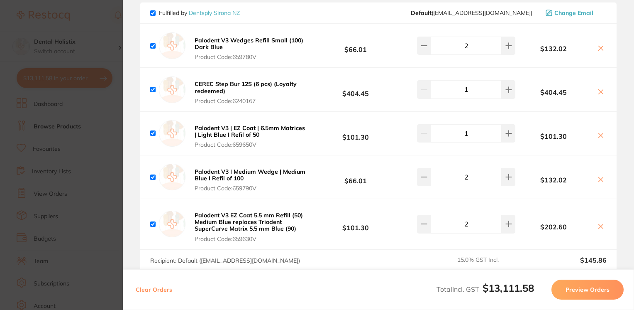
scroll to position [3940, 0]
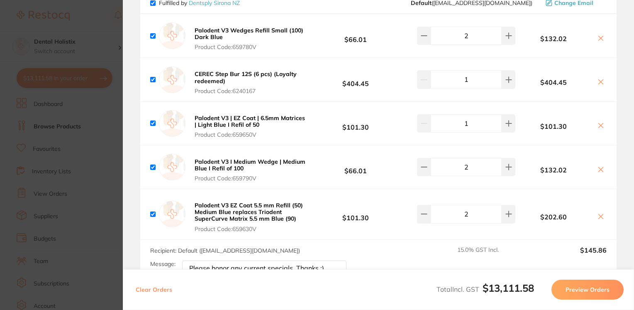
drag, startPoint x: 631, startPoint y: 265, endPoint x: 631, endPoint y: 260, distance: 4.6
click at [631, 260] on section "Review Orders Your orders are being processed and we will notify you once we ha…" at bounding box center [378, 155] width 511 height 310
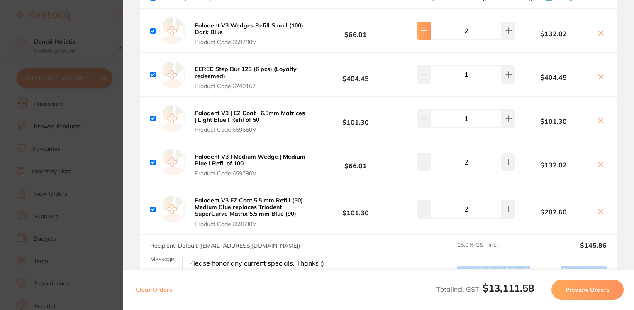
click at [425, 29] on icon at bounding box center [424, 30] width 7 height 7
click at [419, 163] on button at bounding box center [424, 162] width 14 height 18
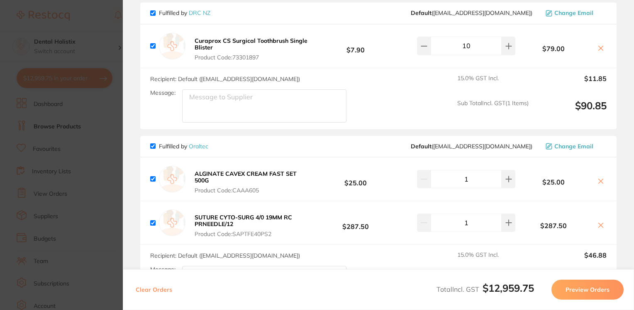
scroll to position [4264, 0]
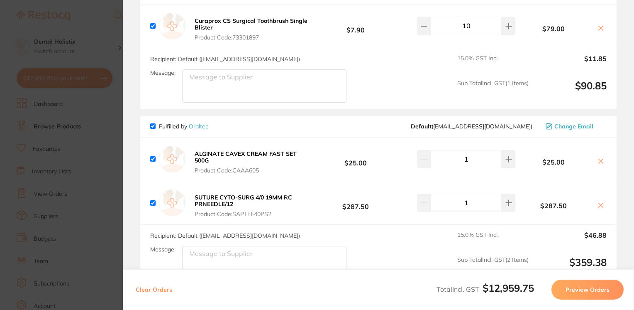
click at [599, 202] on icon at bounding box center [601, 204] width 5 height 5
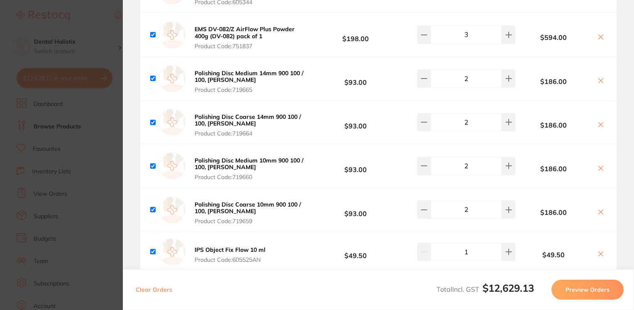
scroll to position [3356, 0]
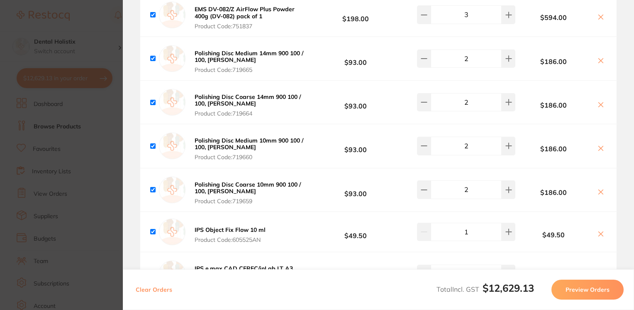
click at [600, 188] on icon at bounding box center [600, 191] width 7 height 7
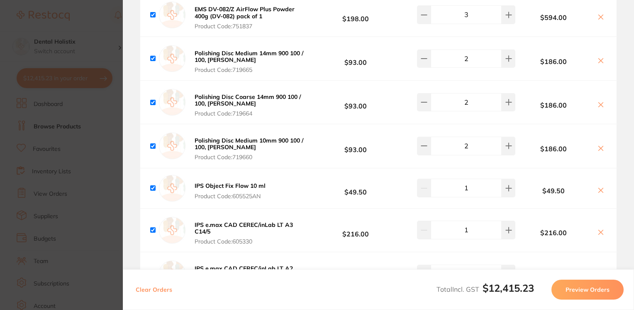
click at [597, 101] on icon at bounding box center [600, 104] width 7 height 7
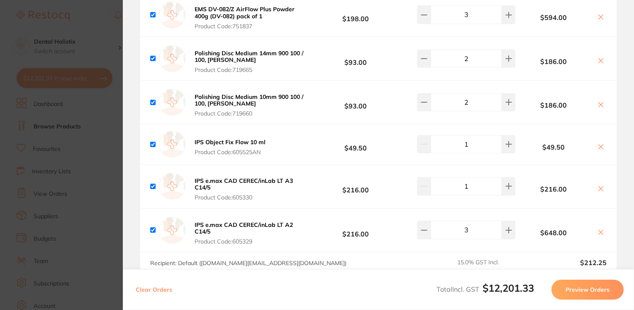
click at [597, 101] on icon at bounding box center [600, 104] width 7 height 7
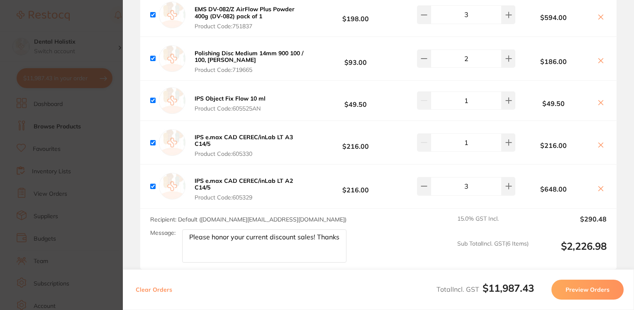
click at [602, 57] on button at bounding box center [601, 61] width 12 height 9
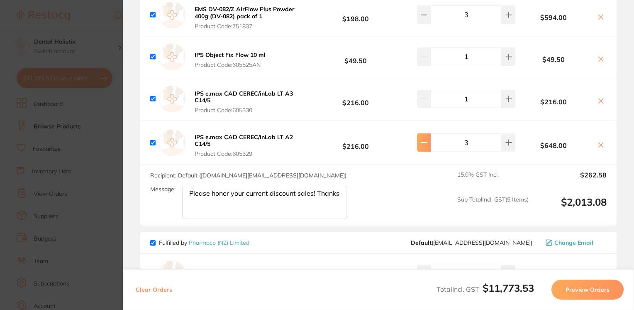
click at [421, 139] on icon at bounding box center [424, 142] width 7 height 7
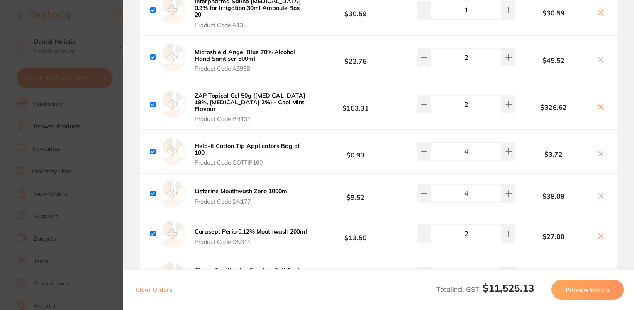
scroll to position [0, 0]
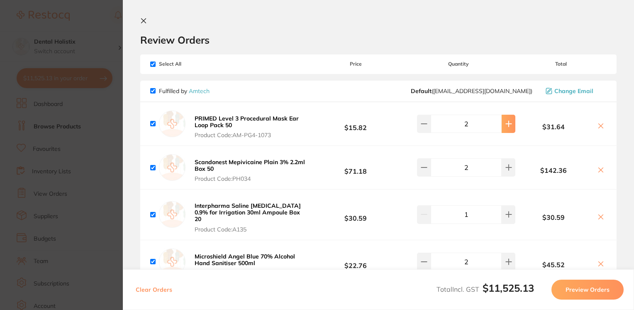
click at [509, 120] on icon at bounding box center [508, 123] width 7 height 7
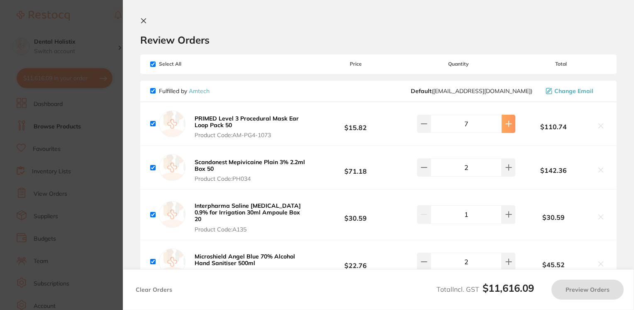
click at [509, 120] on icon at bounding box center [508, 123] width 7 height 7
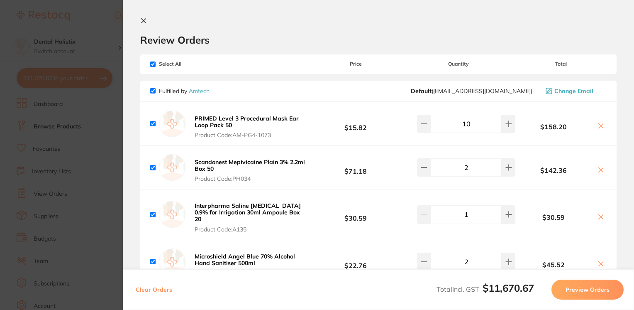
click at [143, 21] on icon at bounding box center [143, 20] width 7 height 7
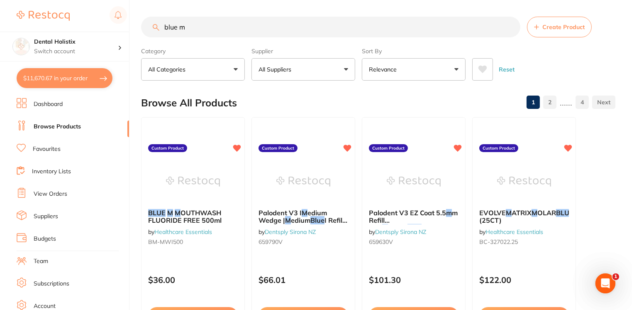
drag, startPoint x: 193, startPoint y: 27, endPoint x: 146, endPoint y: 27, distance: 46.9
click at [146, 27] on input "blue m" at bounding box center [330, 27] width 379 height 21
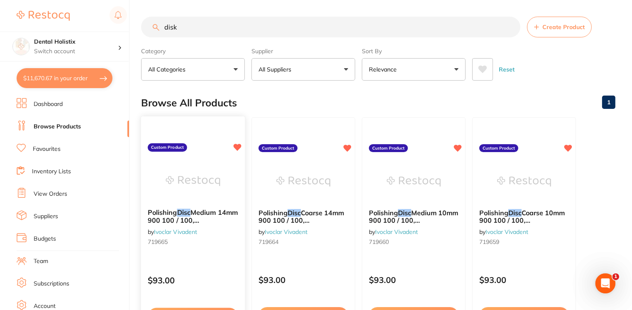
click at [239, 144] on icon at bounding box center [238, 147] width 8 height 7
click at [348, 148] on icon at bounding box center [348, 147] width 8 height 7
click at [461, 147] on icon at bounding box center [458, 147] width 8 height 8
click at [570, 146] on icon at bounding box center [569, 147] width 8 height 7
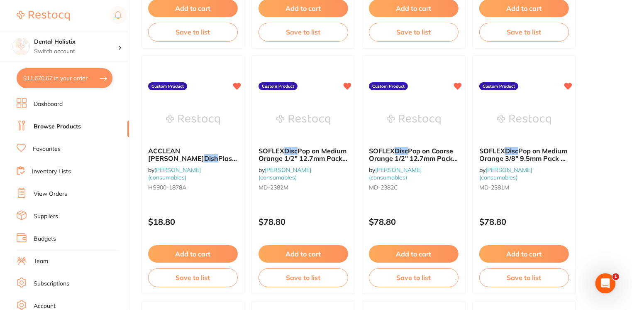
scroll to position [319, 0]
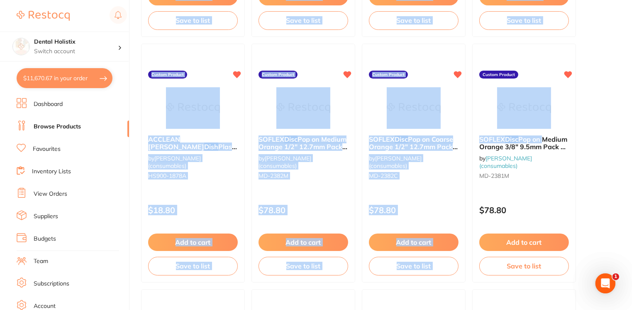
drag, startPoint x: 631, startPoint y: 130, endPoint x: 632, endPoint y: 139, distance: 8.4
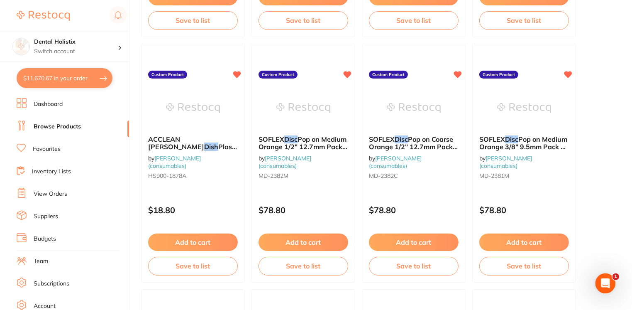
drag, startPoint x: 632, startPoint y: 139, endPoint x: 595, endPoint y: 165, distance: 45.5
click at [419, 241] on button "Add to cart" at bounding box center [413, 243] width 90 height 18
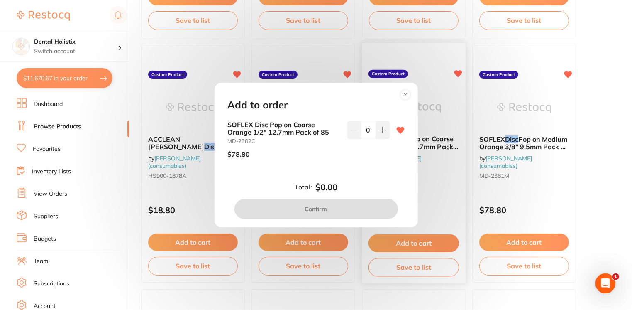
scroll to position [0, 0]
click at [383, 131] on icon at bounding box center [382, 130] width 7 height 7
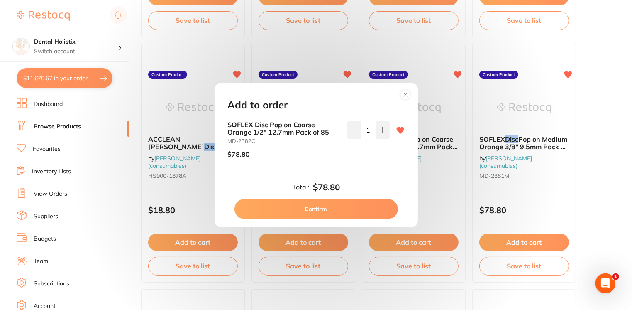
click at [329, 207] on button "Confirm" at bounding box center [315, 209] width 163 height 20
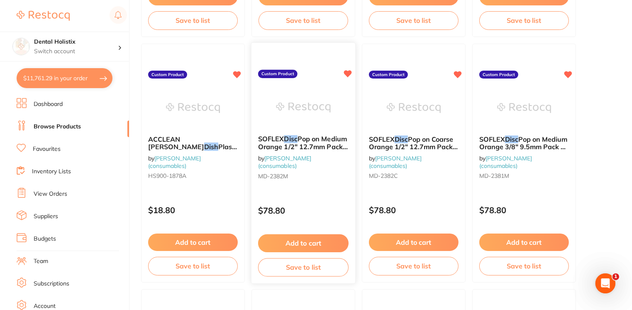
click at [317, 246] on button "Add to cart" at bounding box center [303, 243] width 90 height 18
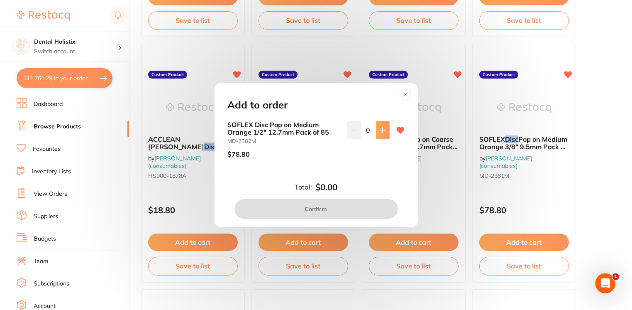
click at [380, 129] on icon at bounding box center [382, 129] width 5 height 5
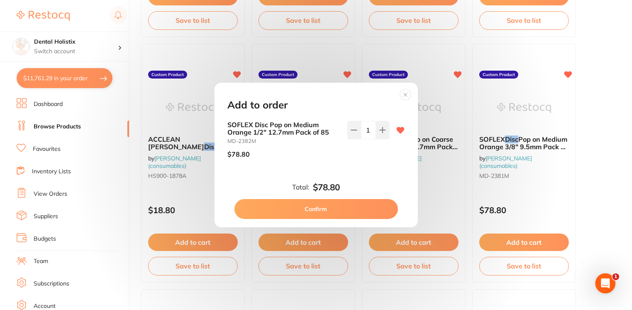
click at [320, 214] on button "Confirm" at bounding box center [315, 209] width 163 height 20
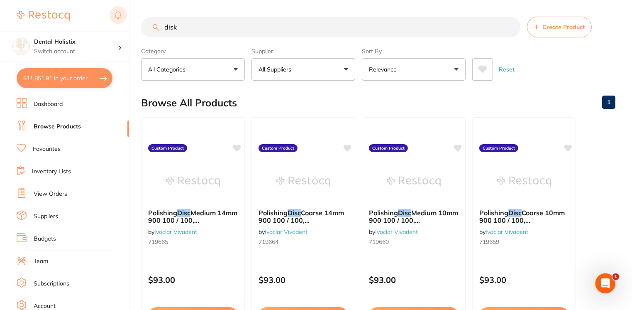
drag, startPoint x: 191, startPoint y: 25, endPoint x: 116, endPoint y: 21, distance: 75.2
click at [116, 21] on div "$11,851.91 Dental Holistix Switch account Dental Holistix $11,851.91 in your or…" at bounding box center [316, 155] width 632 height 310
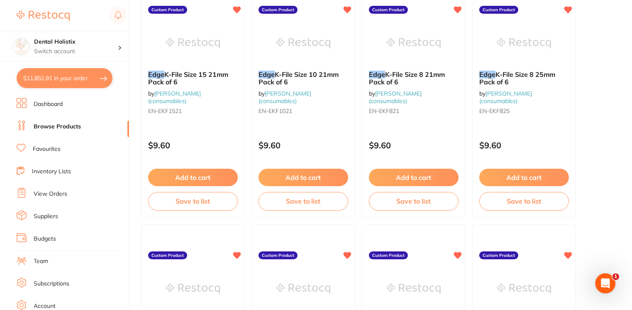
scroll to position [143, 0]
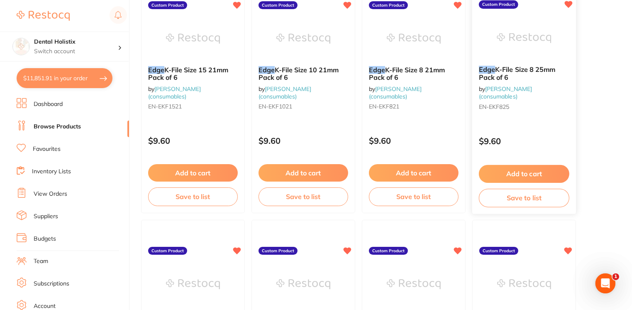
click at [513, 172] on button "Add to cart" at bounding box center [524, 174] width 90 height 18
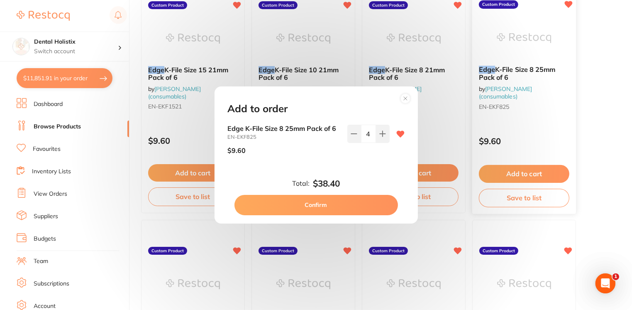
scroll to position [0, 0]
click at [376, 137] on button at bounding box center [383, 133] width 14 height 18
click at [327, 210] on button "Confirm" at bounding box center [315, 205] width 163 height 20
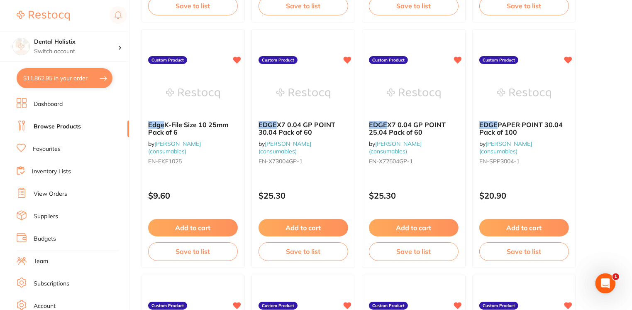
scroll to position [345, 0]
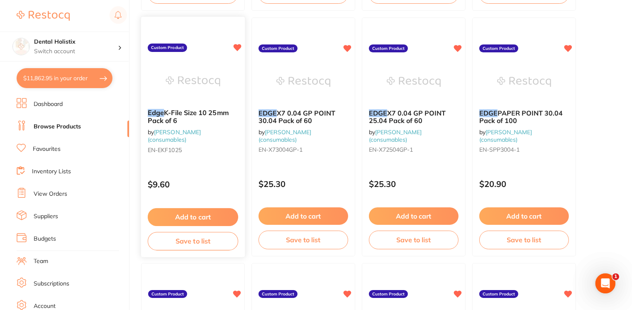
click at [212, 218] on button "Add to cart" at bounding box center [193, 217] width 90 height 18
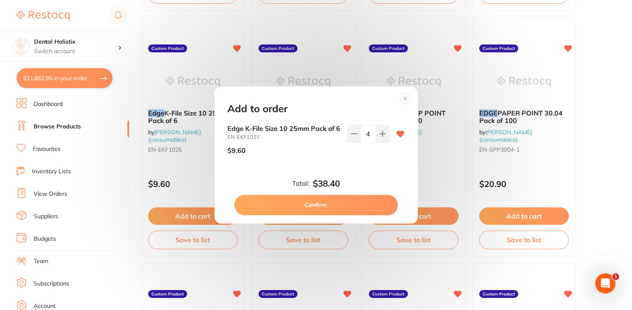
scroll to position [0, 0]
click at [384, 133] on button at bounding box center [383, 133] width 14 height 18
click at [335, 210] on button "Confirm" at bounding box center [315, 205] width 163 height 20
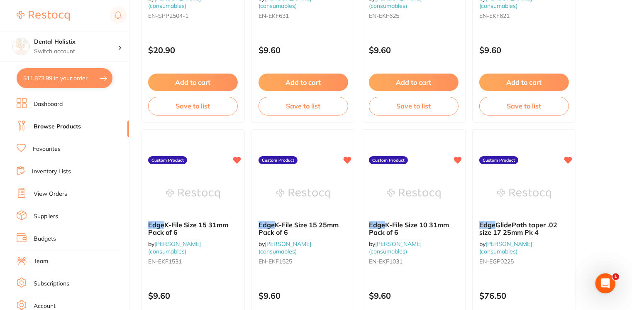
scroll to position [725, 0]
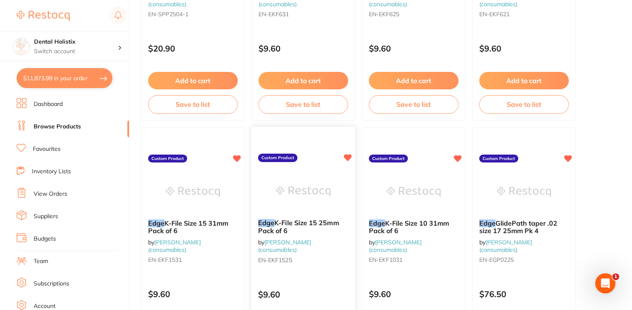
click at [304, 218] on span "K-File Size 15 25mm Pack of 6" at bounding box center [298, 226] width 81 height 16
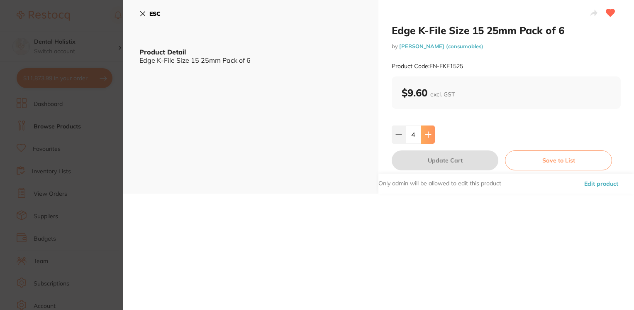
click at [425, 133] on icon at bounding box center [428, 134] width 7 height 7
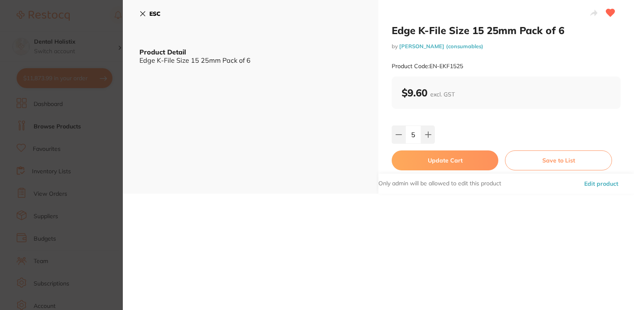
click at [429, 160] on button "Update Cart" at bounding box center [445, 160] width 107 height 20
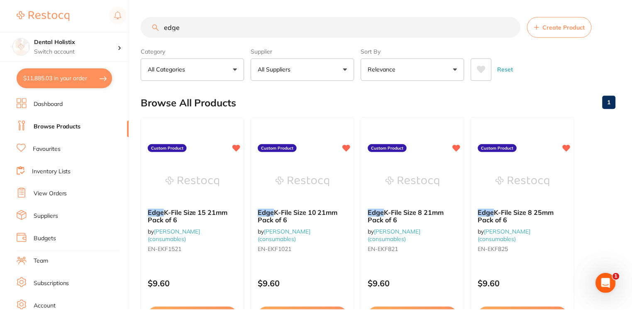
scroll to position [725, 0]
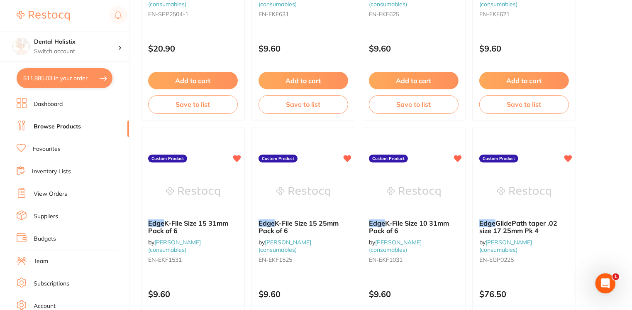
click at [39, 80] on button "$11,885.03 in your order" at bounding box center [65, 78] width 96 height 20
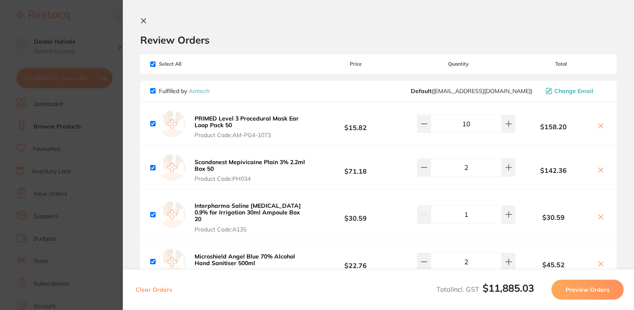
click at [144, 22] on icon at bounding box center [143, 20] width 7 height 7
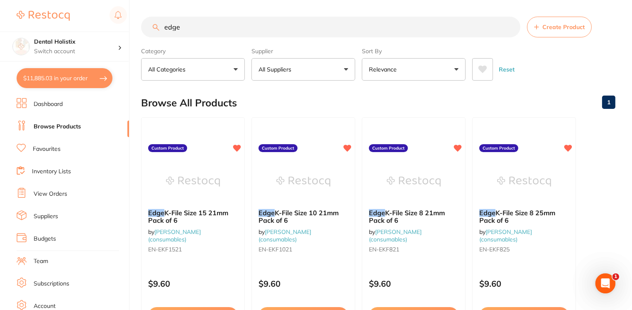
click at [198, 29] on input "edge" at bounding box center [330, 27] width 379 height 21
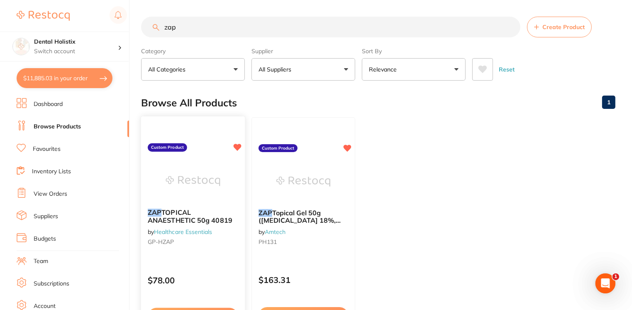
click at [176, 240] on small "GP-HZAP" at bounding box center [193, 241] width 90 height 7
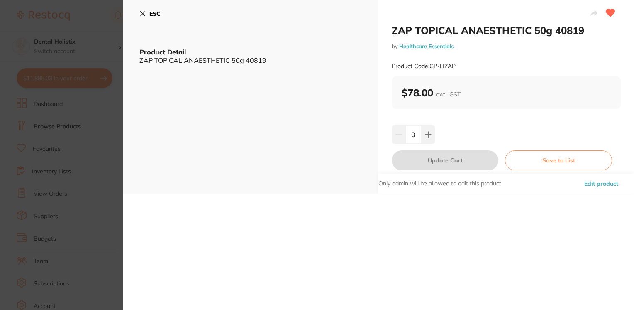
click at [146, 11] on icon at bounding box center [142, 13] width 7 height 7
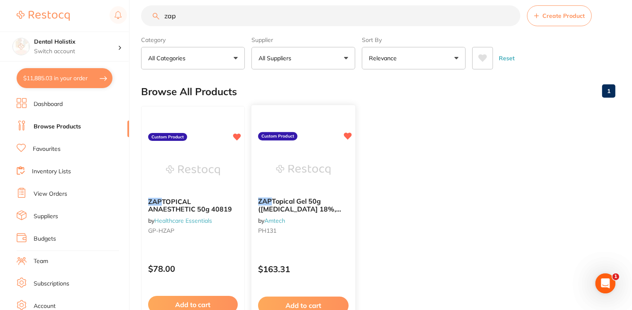
click at [274, 205] on span "Topical Gel 50g ([MEDICAL_DATA] 18%, [MEDICAL_DATA] 2%) - Cool Mint Flavour" at bounding box center [299, 213] width 83 height 32
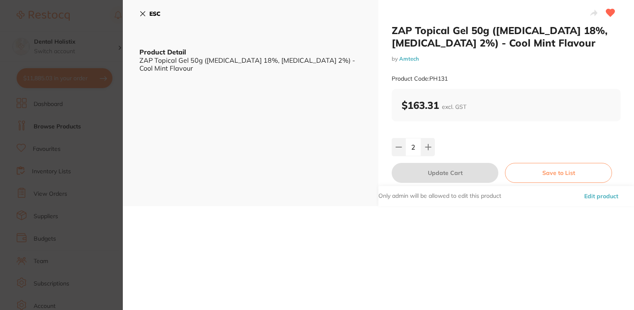
click at [143, 13] on icon at bounding box center [143, 14] width 5 height 5
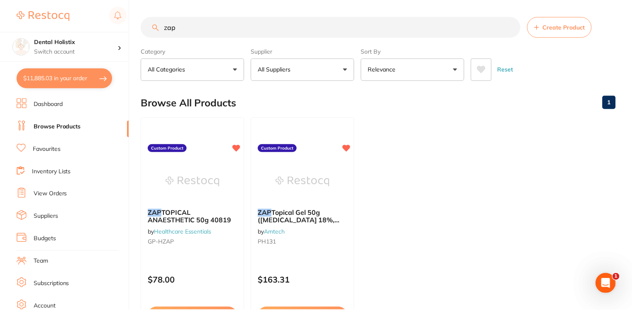
scroll to position [11, 0]
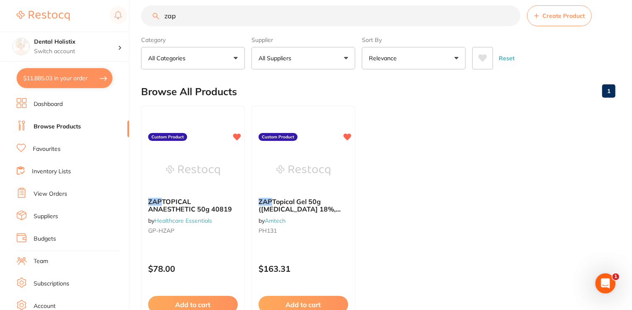
click at [194, 18] on input "zap" at bounding box center [330, 15] width 379 height 21
drag, startPoint x: 194, startPoint y: 18, endPoint x: 149, endPoint y: 21, distance: 45.3
click at [149, 21] on input "zap" at bounding box center [330, 15] width 379 height 21
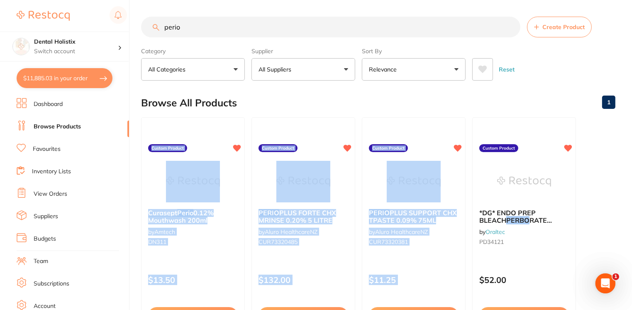
drag, startPoint x: 631, startPoint y: 93, endPoint x: 627, endPoint y: 149, distance: 56.2
click at [627, 149] on main "perio Create Product Category All Categories All Categories No categories found…" at bounding box center [386, 199] width 491 height 399
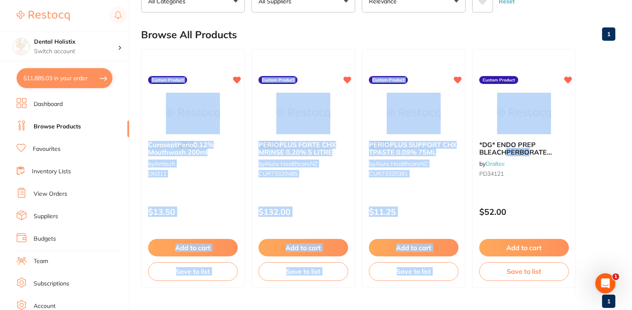
scroll to position [89, 0]
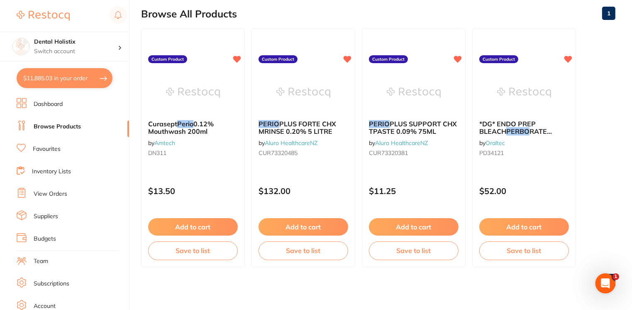
click at [597, 210] on ul "Curasept Perio 0.12% Mouthwash 200ml by Amtech DN311 Custom Product $13.50 Add …" at bounding box center [378, 147] width 474 height 239
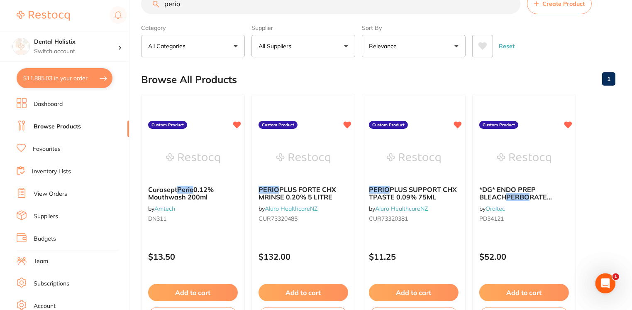
scroll to position [0, 0]
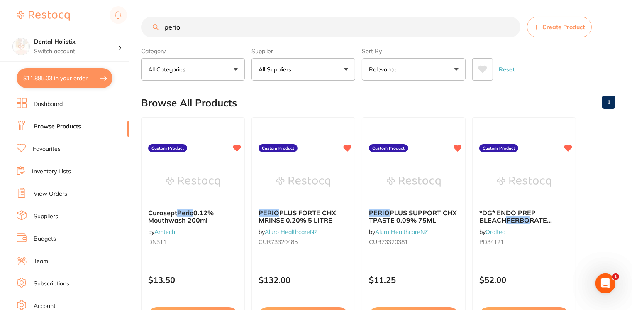
drag, startPoint x: 199, startPoint y: 29, endPoint x: 133, endPoint y: 26, distance: 66.0
click at [133, 26] on div "$11,885.03 Dental Holistix Switch account Dental Holistix $11,885.03 in your or…" at bounding box center [316, 155] width 632 height 310
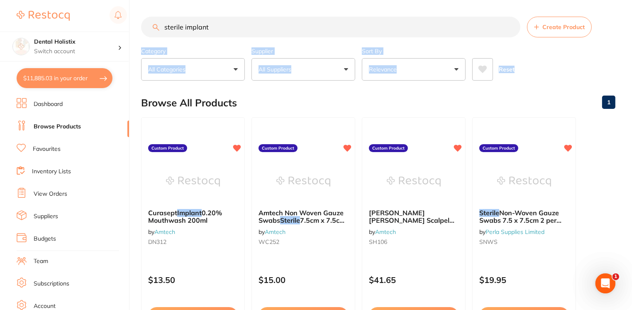
drag, startPoint x: 631, startPoint y: 32, endPoint x: 631, endPoint y: 57, distance: 24.9
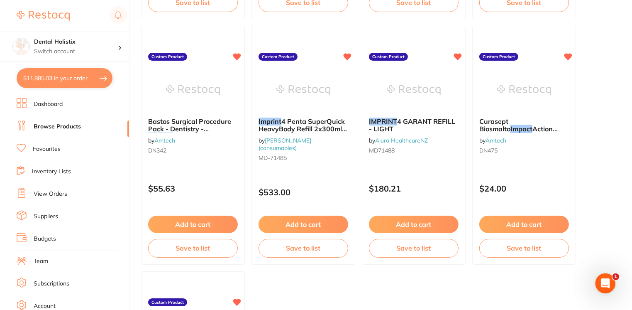
scroll to position [1567, 0]
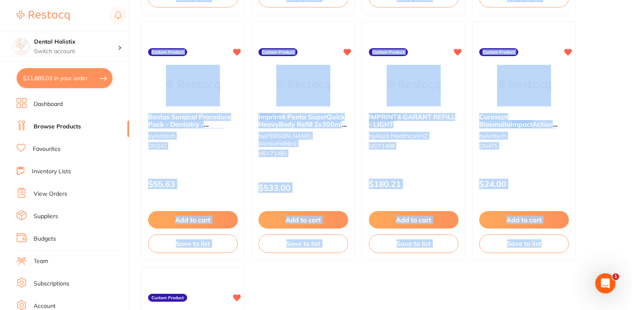
drag, startPoint x: 631, startPoint y: 258, endPoint x: 632, endPoint y: 264, distance: 5.9
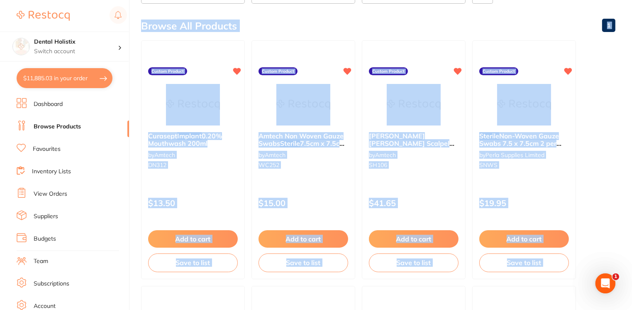
scroll to position [0, 0]
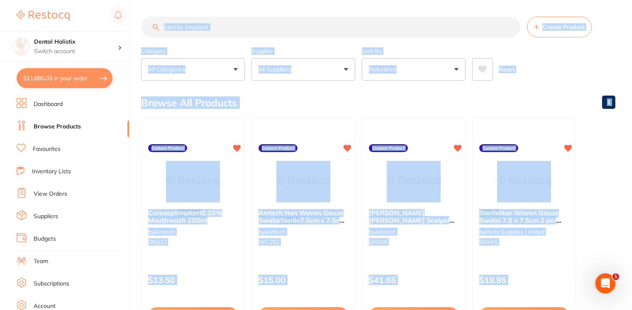
click at [230, 19] on input "sterile implant" at bounding box center [330, 27] width 379 height 21
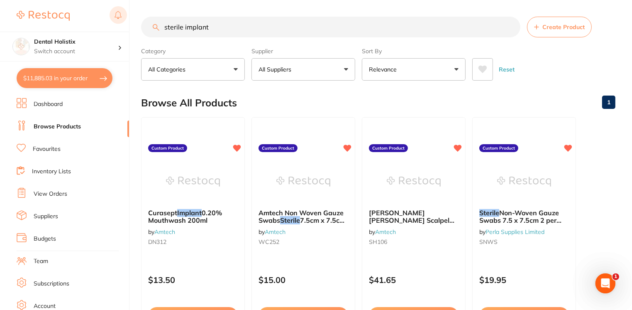
drag, startPoint x: 228, startPoint y: 31, endPoint x: 124, endPoint y: 25, distance: 104.7
click at [124, 25] on div "$11,885.03 Dental Holistix Switch account Dental Holistix $11,885.03 in your or…" at bounding box center [316, 155] width 632 height 310
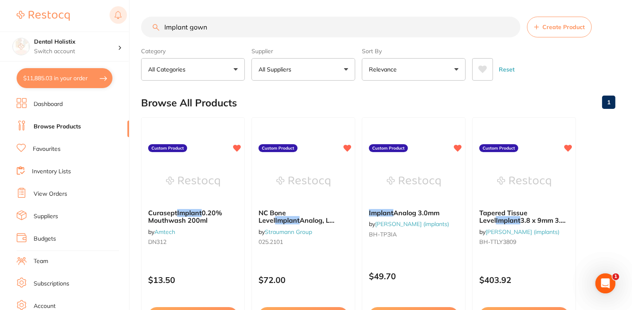
drag, startPoint x: 222, startPoint y: 27, endPoint x: 117, endPoint y: 22, distance: 105.5
click at [117, 22] on div "$11,885.03 Dental Holistix Switch account Dental Holistix $11,885.03 in your or…" at bounding box center [316, 155] width 632 height 310
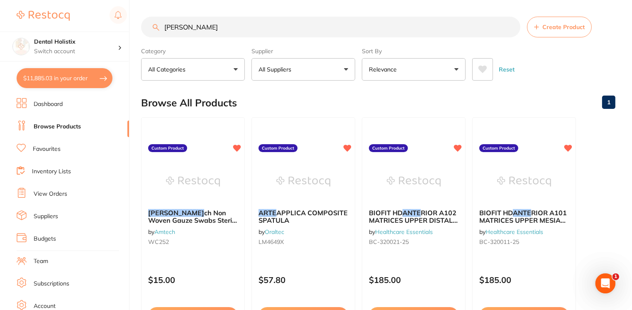
drag, startPoint x: 194, startPoint y: 26, endPoint x: 138, endPoint y: 40, distance: 58.3
click at [138, 40] on div "$11,885.03 Dental Holistix Switch account Dental Holistix $11,885.03 in your or…" at bounding box center [316, 155] width 632 height 310
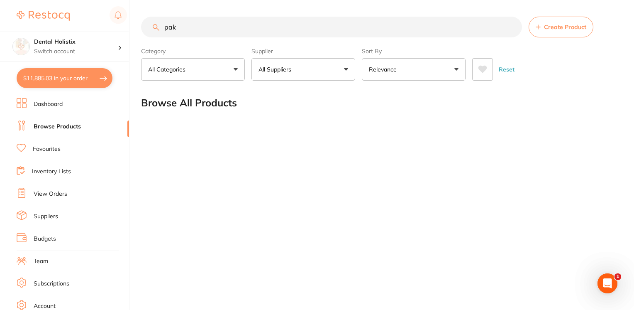
drag, startPoint x: 185, startPoint y: 27, endPoint x: 136, endPoint y: 31, distance: 49.9
click at [136, 31] on div "$11,885.03 Dental Holistix Switch account Dental Holistix $11,885.03 in your or…" at bounding box center [317, 155] width 634 height 310
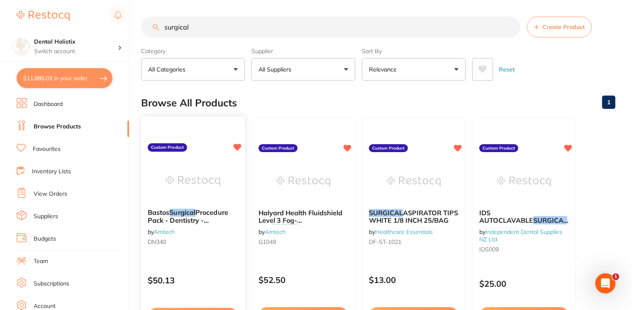
type input "surgical"
click at [183, 193] on img at bounding box center [193, 181] width 54 height 42
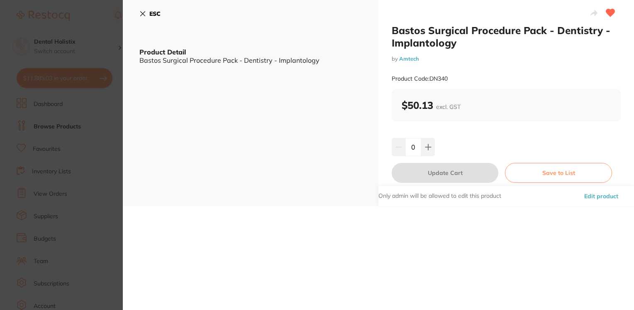
click at [451, 40] on h2 "Bastos Surgical Procedure Pack - Dentistry - Implantology" at bounding box center [506, 36] width 229 height 25
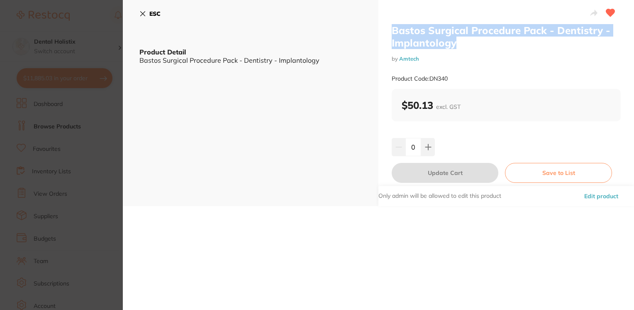
drag, startPoint x: 455, startPoint y: 44, endPoint x: 392, endPoint y: 30, distance: 64.9
click at [392, 30] on h2 "Bastos Surgical Procedure Pack - Dentistry - Implantology" at bounding box center [506, 36] width 229 height 25
copy h2 "Bastos Surgical Procedure Pack - Dentistry - Implantology"
click at [426, 146] on icon at bounding box center [428, 147] width 7 height 7
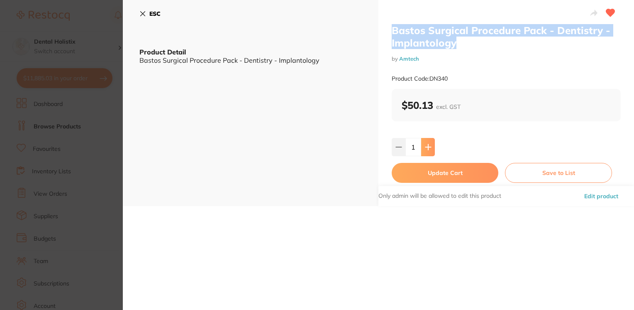
click at [426, 146] on icon at bounding box center [428, 147] width 7 height 7
type input "4"
click at [430, 168] on button "Update Cart" at bounding box center [445, 173] width 107 height 20
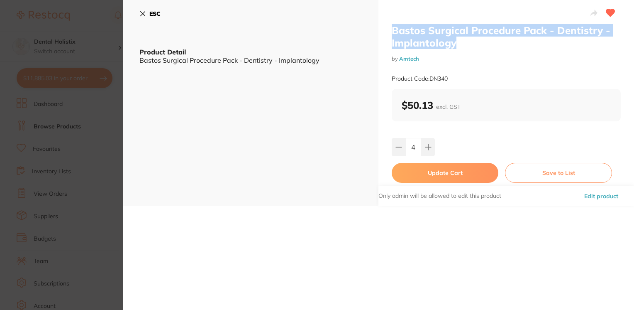
checkbox input "false"
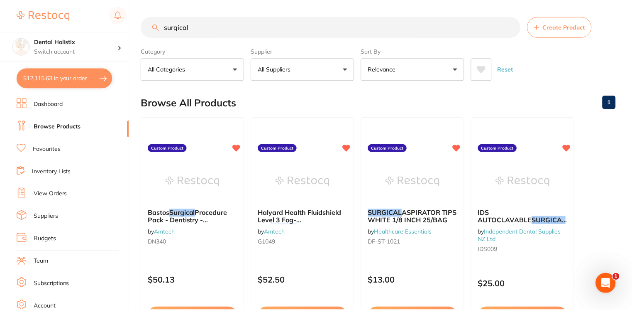
scroll to position [8, 0]
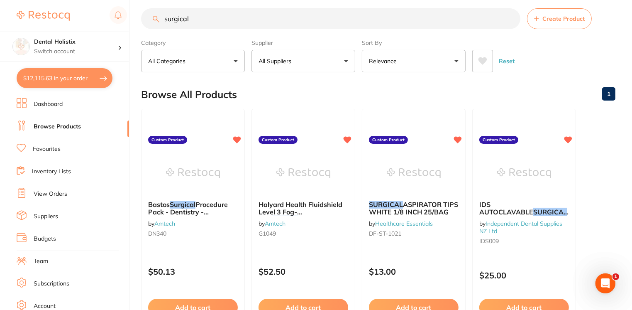
click at [55, 70] on button "$12,115.63 in your order" at bounding box center [65, 78] width 96 height 20
checkbox input "true"
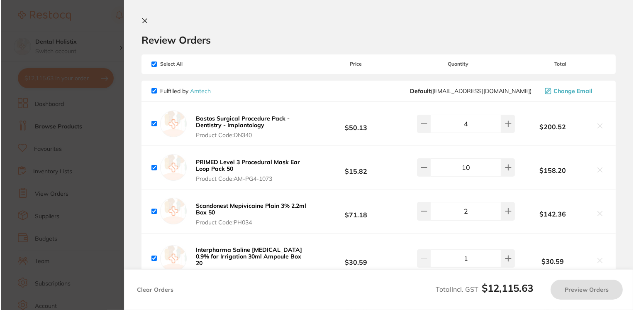
scroll to position [0, 0]
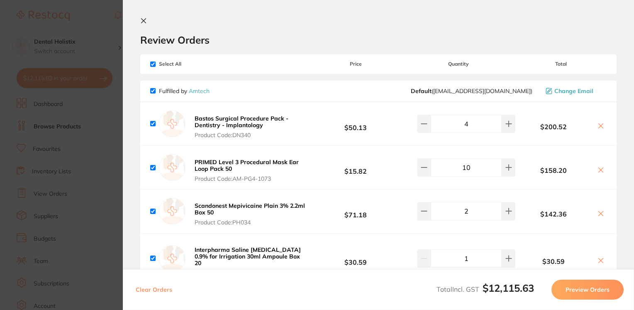
click at [95, 14] on section "Update RRP Set your pre negotiated price for this item. Item Agreed RRP (excl. …" at bounding box center [317, 155] width 634 height 310
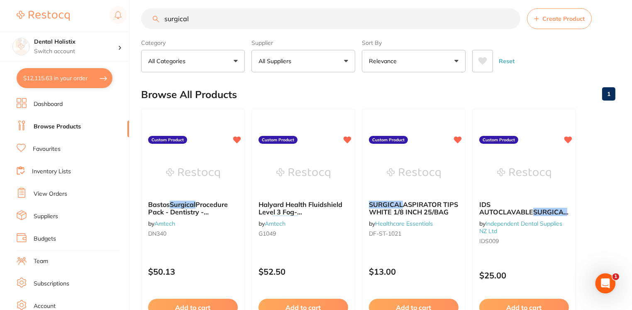
click at [199, 16] on input "surgical" at bounding box center [330, 18] width 379 height 21
type input "s"
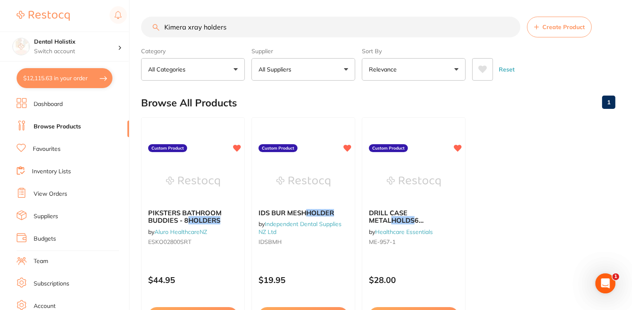
scroll to position [0, 0]
click at [344, 72] on button "All Suppliers" at bounding box center [303, 69] width 104 height 22
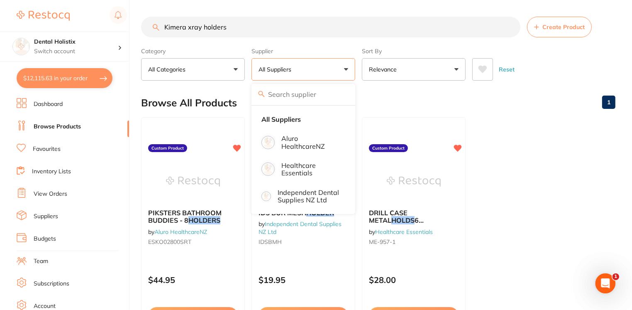
click at [347, 64] on button "All Suppliers" at bounding box center [303, 69] width 104 height 22
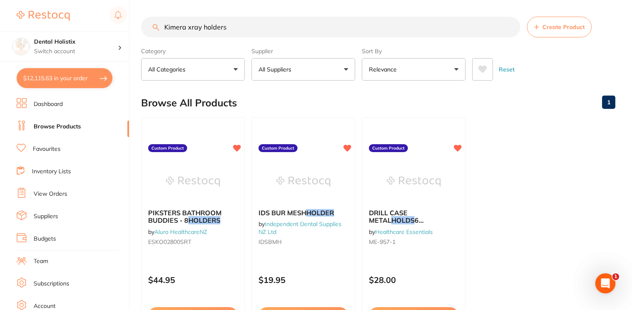
click at [235, 30] on input "Kimera xray holders" at bounding box center [330, 27] width 379 height 21
click at [78, 125] on link "Browse Products" at bounding box center [57, 126] width 47 height 8
click at [61, 124] on link "Browse Products" at bounding box center [57, 126] width 47 height 8
click at [227, 25] on input "Kimera xray holders" at bounding box center [330, 27] width 379 height 21
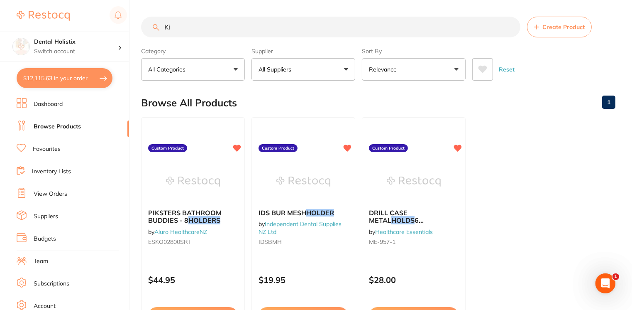
type input "K"
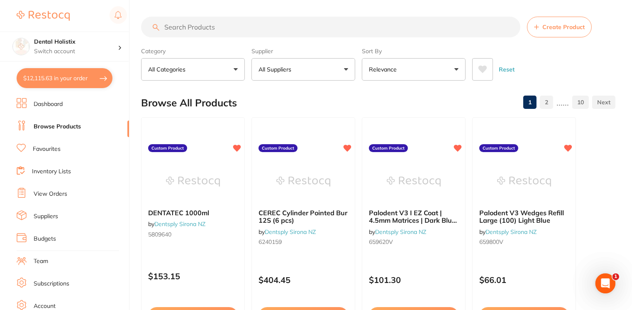
type input "K"
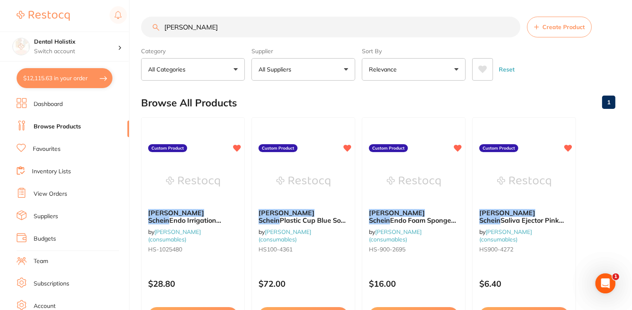
click at [342, 72] on button "All Suppliers" at bounding box center [303, 69] width 104 height 22
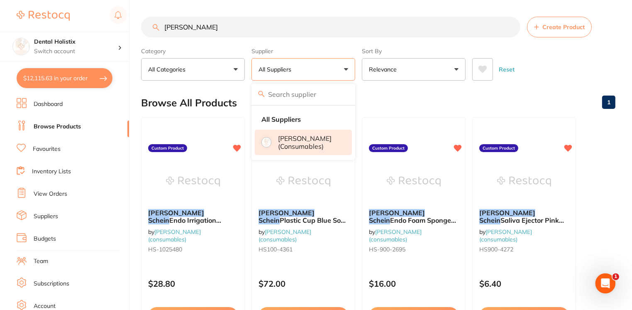
click at [319, 146] on p "[PERSON_NAME] (consumables)" at bounding box center [309, 141] width 62 height 15
click at [346, 71] on button "[PERSON_NAME] (consumables)" at bounding box center [303, 69] width 104 height 22
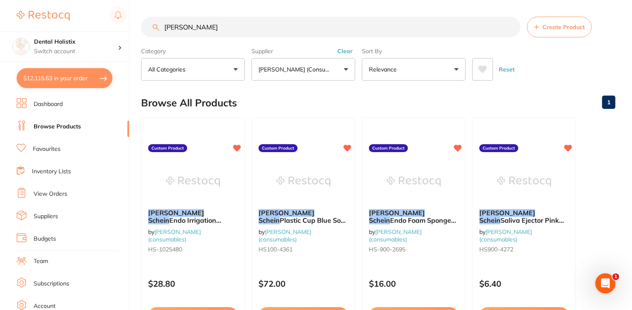
click at [346, 71] on button "[PERSON_NAME] (consumables)" at bounding box center [303, 69] width 104 height 22
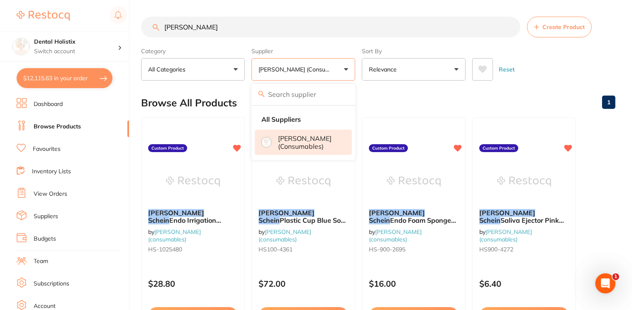
click at [309, 22] on input "[PERSON_NAME]" at bounding box center [330, 27] width 379 height 21
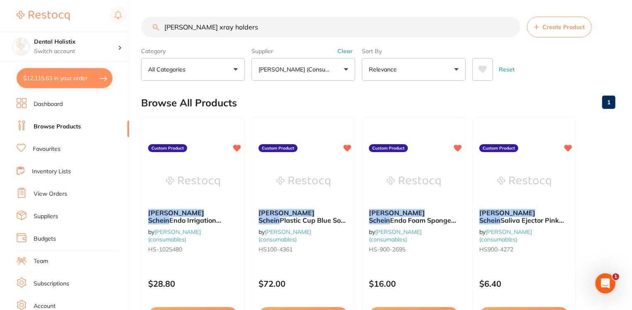
click at [280, 26] on input "[PERSON_NAME] xray holders" at bounding box center [330, 27] width 379 height 21
type input "xray holders"
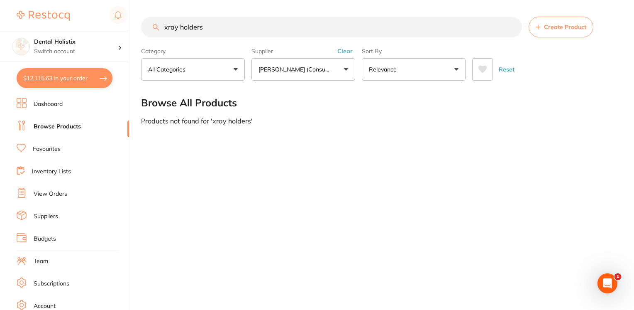
click at [348, 70] on button "[PERSON_NAME] (consumables)" at bounding box center [303, 69] width 104 height 22
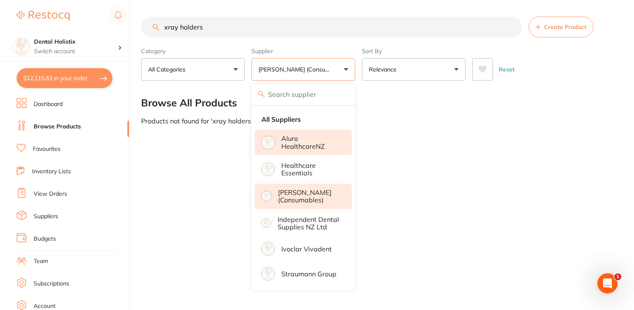
click at [306, 139] on p "Aluro HealthcareNZ" at bounding box center [310, 141] width 59 height 15
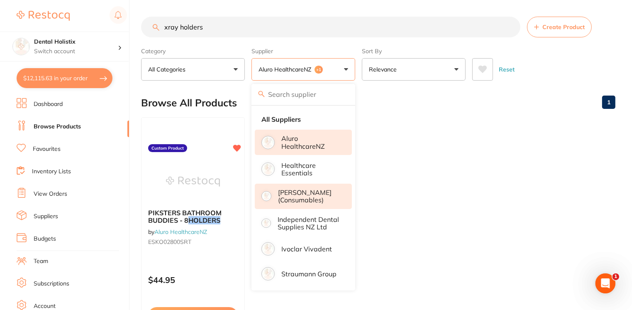
click at [345, 70] on button "Aluro HealthcareNZ +1" at bounding box center [303, 69] width 104 height 22
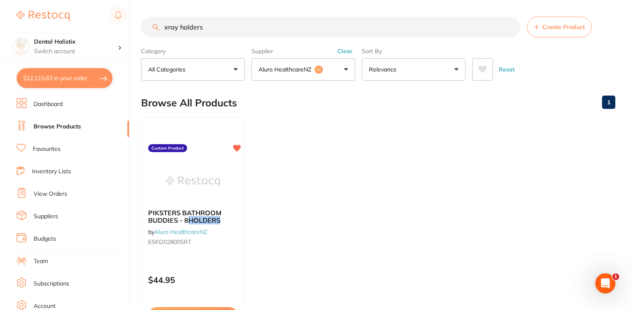
click at [345, 70] on button "Aluro HealthcareNZ +1" at bounding box center [303, 69] width 104 height 22
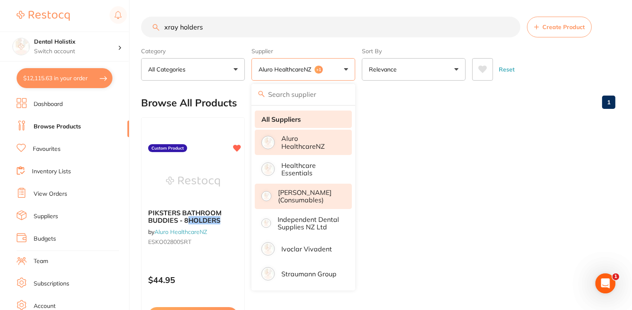
click at [309, 121] on li "All Suppliers" at bounding box center [303, 118] width 97 height 17
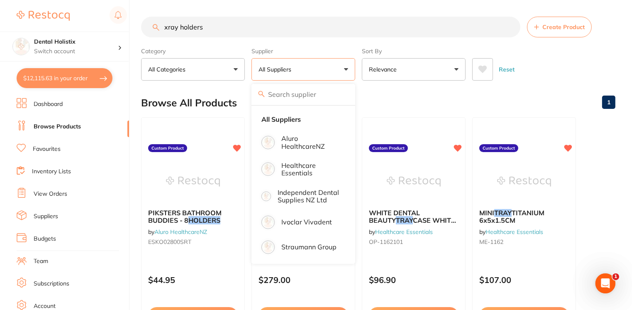
click at [457, 71] on button "Relevance" at bounding box center [414, 69] width 104 height 22
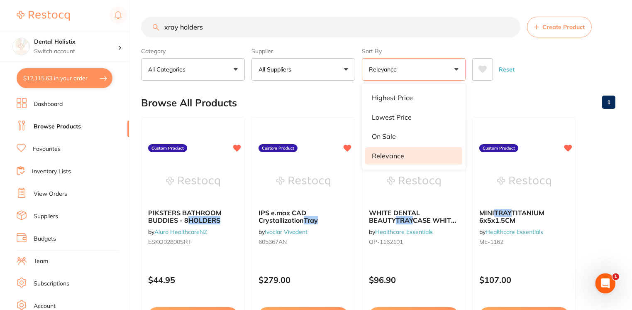
click at [598, 70] on div "Reset" at bounding box center [540, 65] width 137 height 29
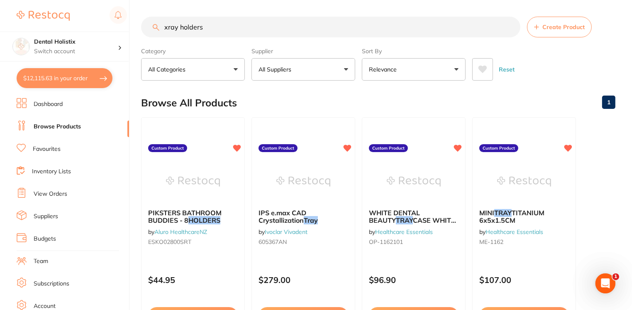
click at [234, 72] on button "All Categories" at bounding box center [193, 69] width 104 height 22
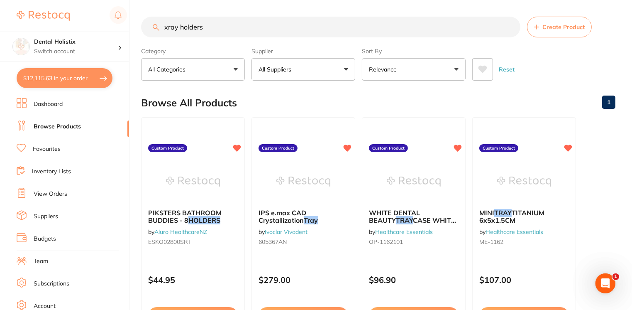
scroll to position [271, 0]
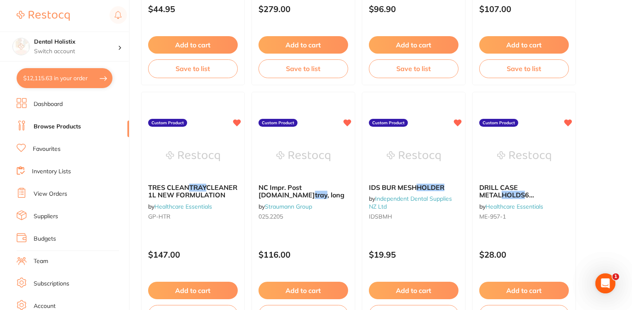
click at [71, 127] on link "Browse Products" at bounding box center [57, 126] width 47 height 8
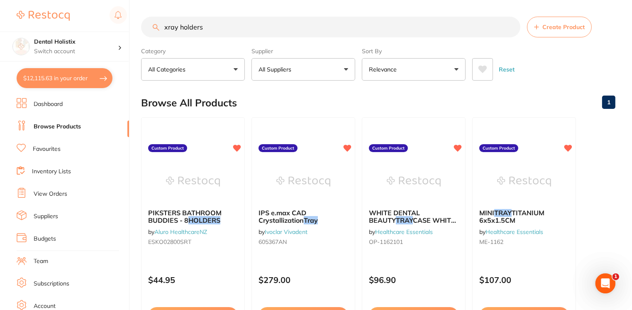
scroll to position [271, 0]
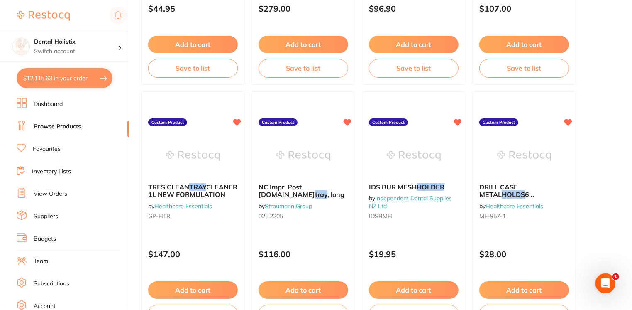
checkbox input "false"
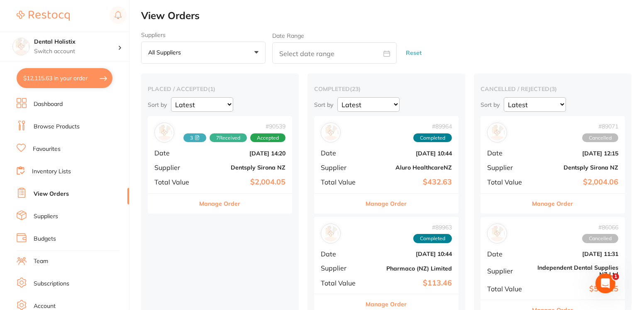
click at [73, 126] on link "Browse Products" at bounding box center [57, 126] width 46 height 8
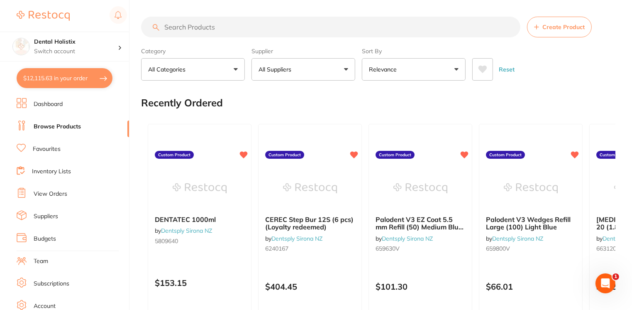
click at [52, 195] on link "View Orders" at bounding box center [51, 194] width 34 height 8
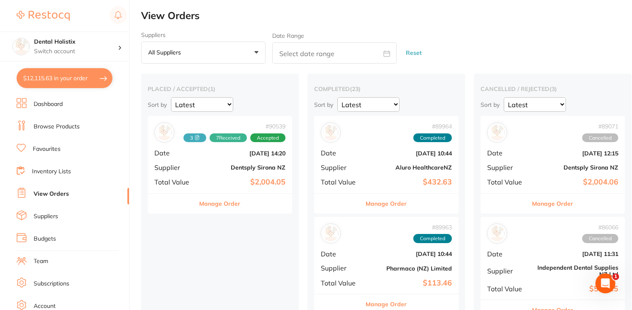
click at [80, 76] on button "$12,115.63 in your order" at bounding box center [65, 78] width 96 height 20
checkbox input "true"
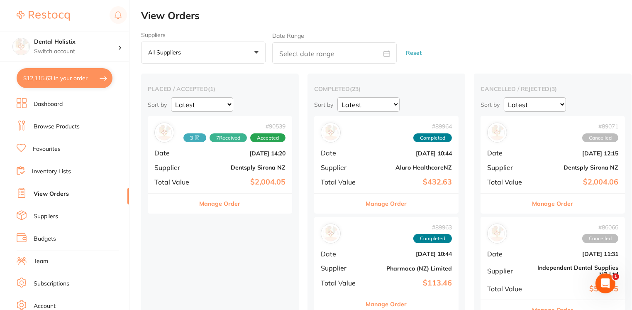
checkbox input "true"
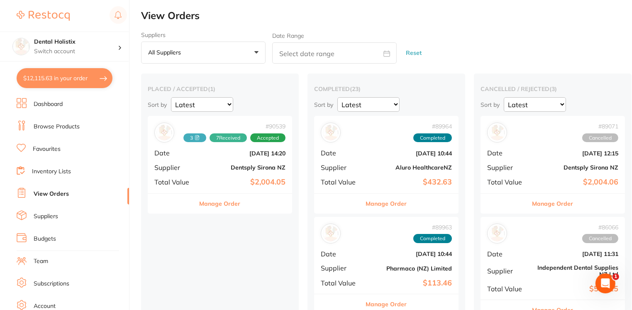
checkbox input "true"
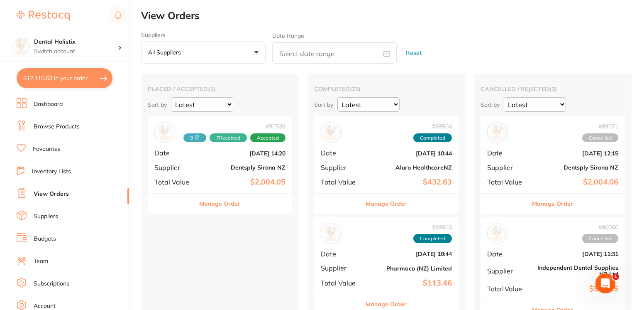
checkbox input "true"
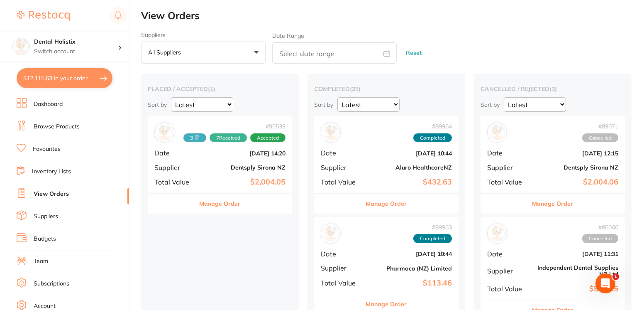
checkbox input "true"
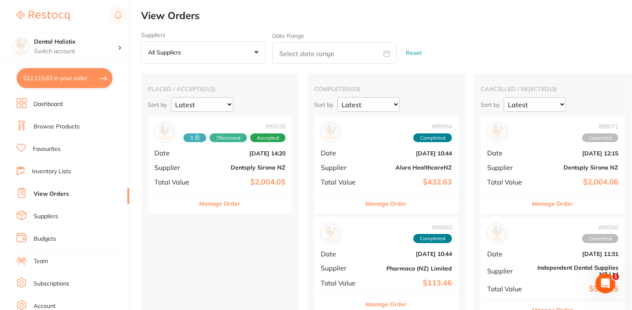
checkbox input "true"
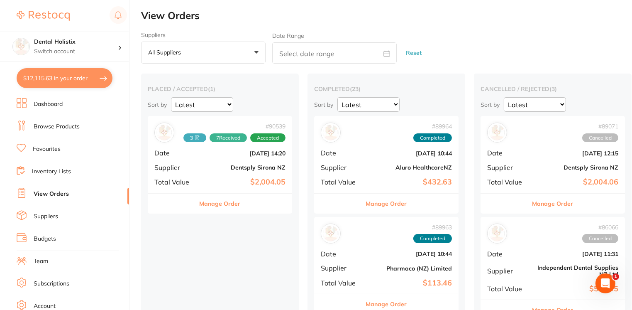
checkbox input "true"
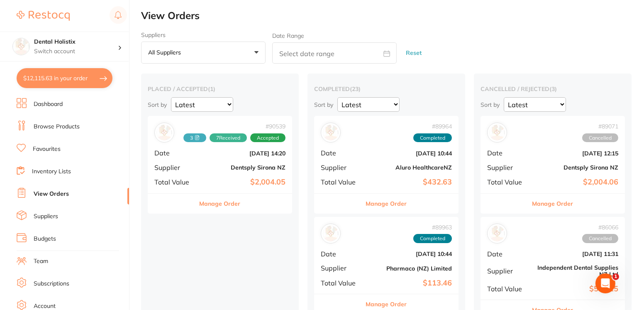
checkbox input "true"
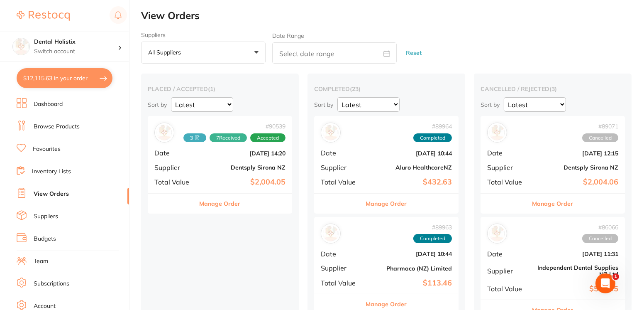
checkbox input "true"
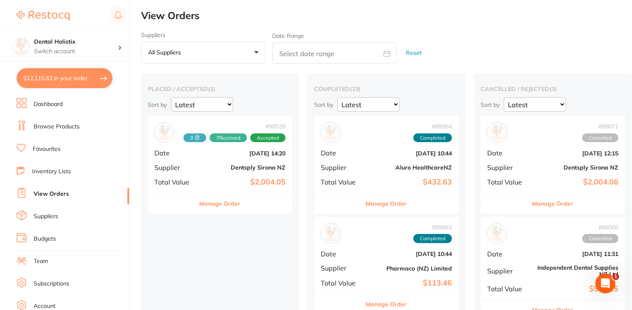
checkbox input "true"
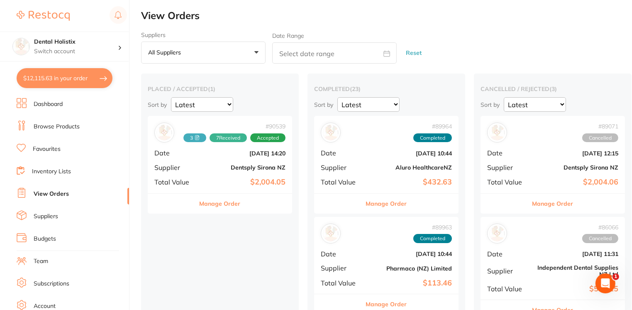
checkbox input "true"
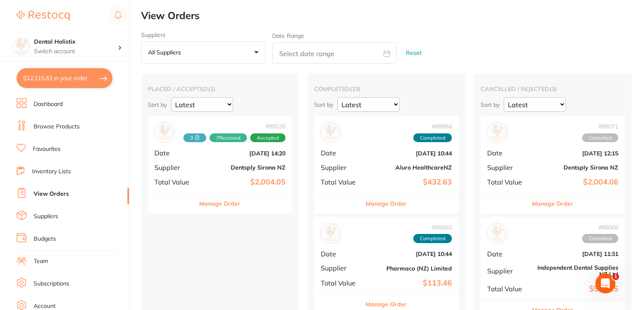
checkbox input "true"
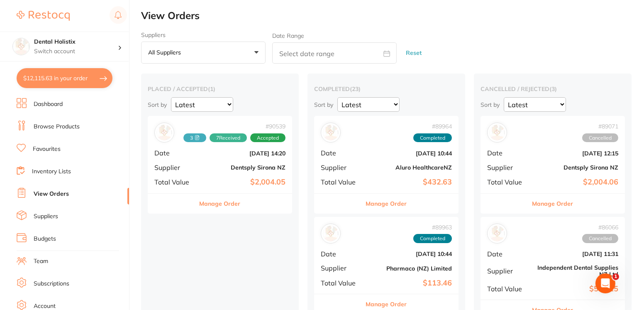
checkbox input "true"
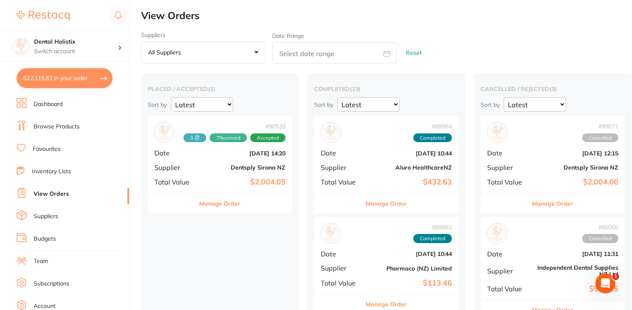
checkbox input "true"
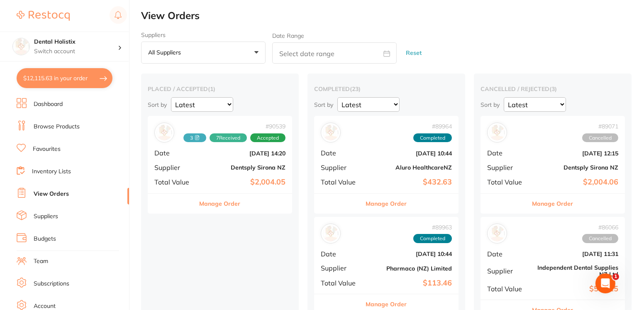
checkbox input "true"
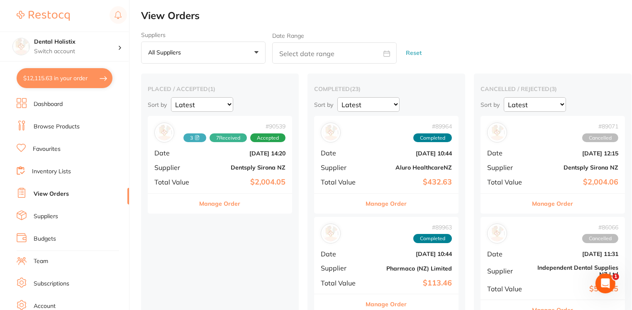
checkbox input "true"
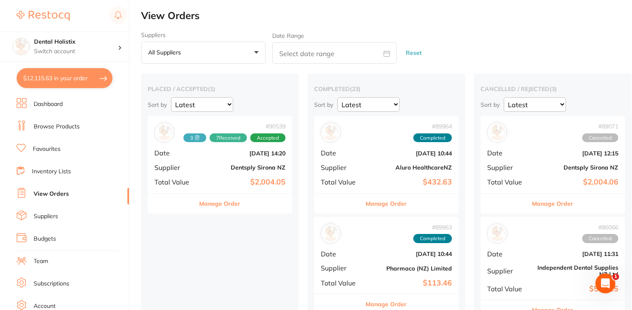
checkbox input "true"
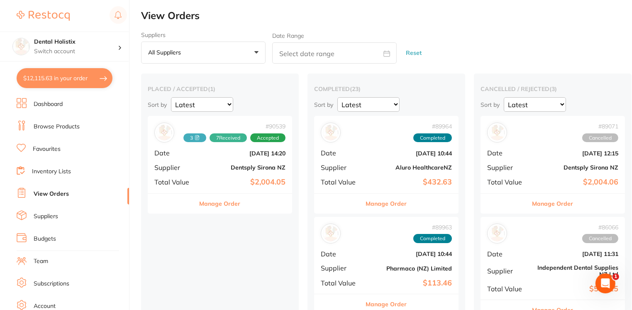
checkbox input "true"
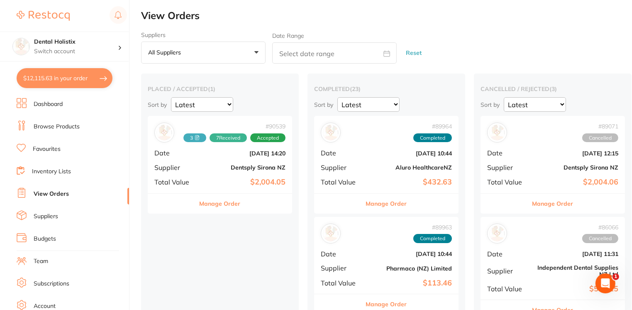
checkbox input "true"
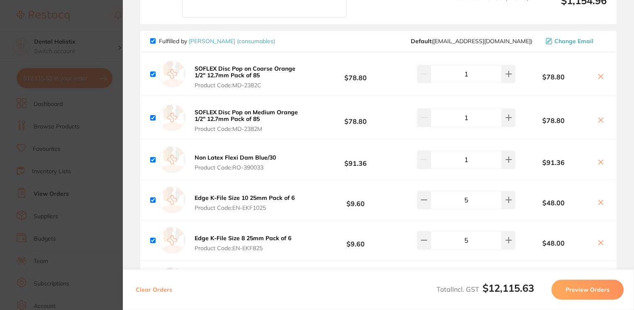
scroll to position [1897, 0]
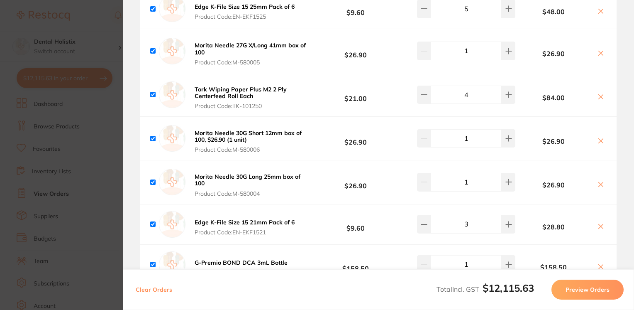
click at [597, 226] on icon at bounding box center [600, 226] width 7 height 7
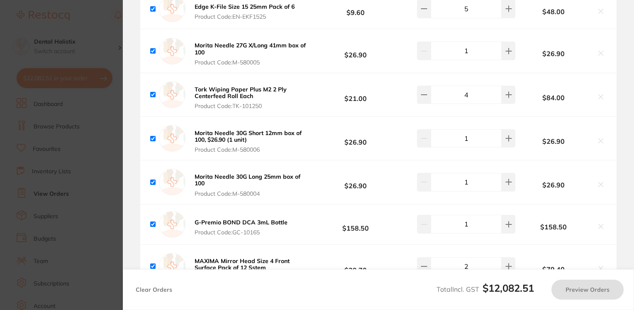
checkbox input "true"
click at [630, 158] on section "Review Orders Your orders are being processed and we will notify you once we ha…" at bounding box center [378, 155] width 511 height 310
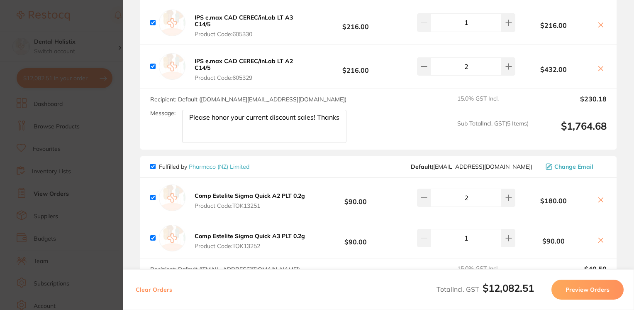
scroll to position [3793, 0]
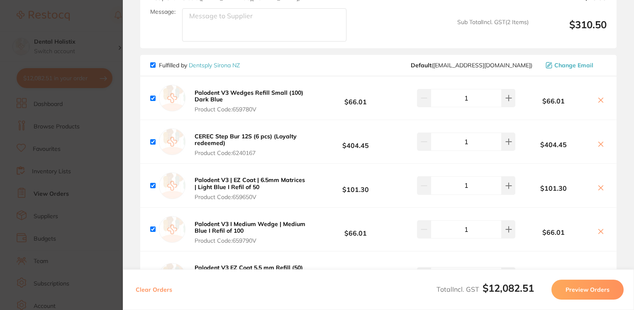
click at [632, 271] on div "Clear Orders Total Incl. GST $12,082.51 Preview Orders" at bounding box center [378, 289] width 511 height 41
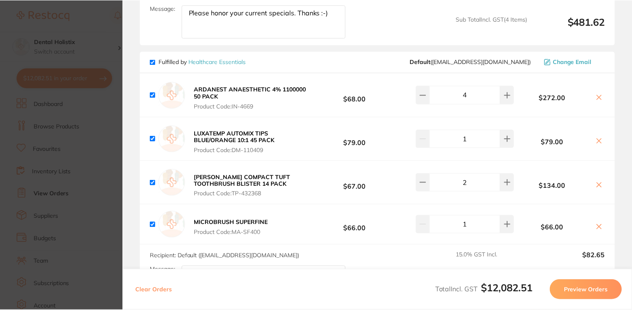
scroll to position [813, 0]
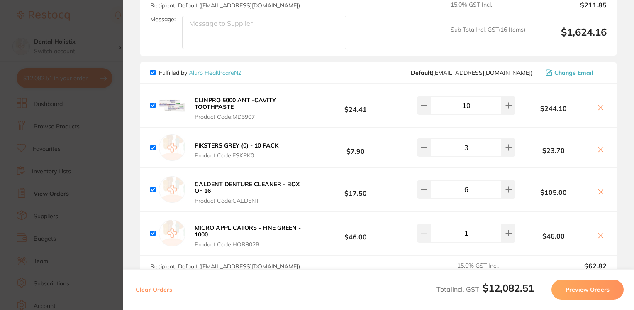
click at [224, 74] on link "Aluro HealthcareNZ" at bounding box center [215, 72] width 53 height 7
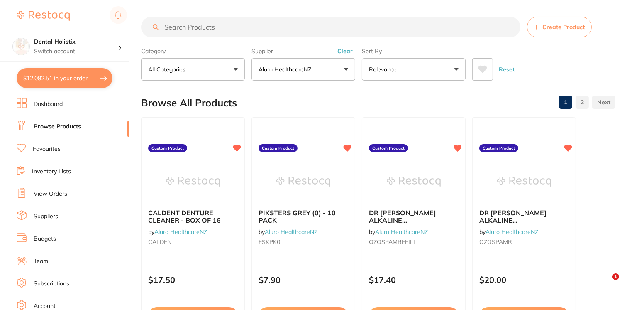
click at [280, 28] on input "search" at bounding box center [330, 27] width 379 height 21
type input "Trollbyte"
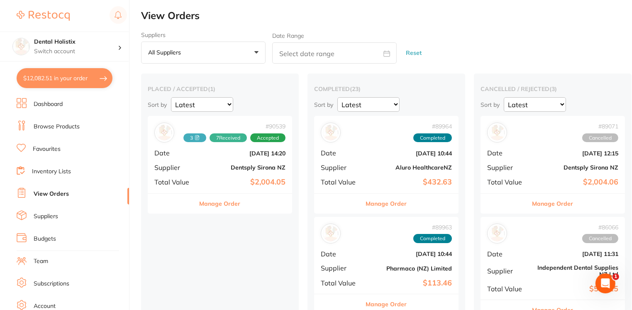
click at [67, 128] on link "Browse Products" at bounding box center [57, 126] width 46 height 8
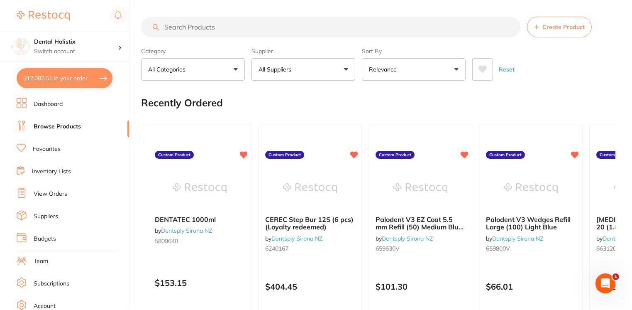
click at [267, 25] on input "search" at bounding box center [330, 27] width 379 height 21
click at [234, 29] on input "search" at bounding box center [330, 27] width 379 height 21
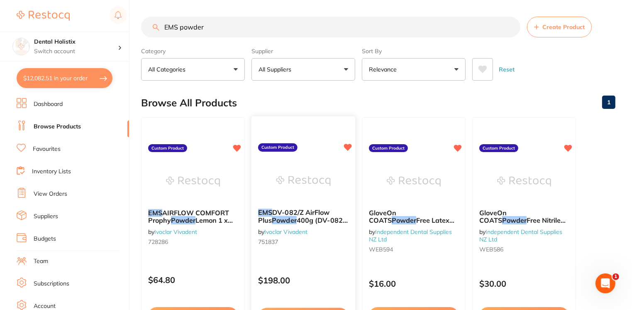
click at [301, 213] on span "DV-082/Z AirFlow Plus" at bounding box center [294, 216] width 72 height 16
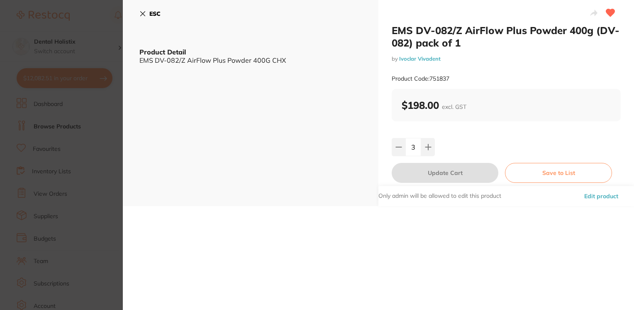
click at [144, 14] on icon at bounding box center [142, 13] width 7 height 7
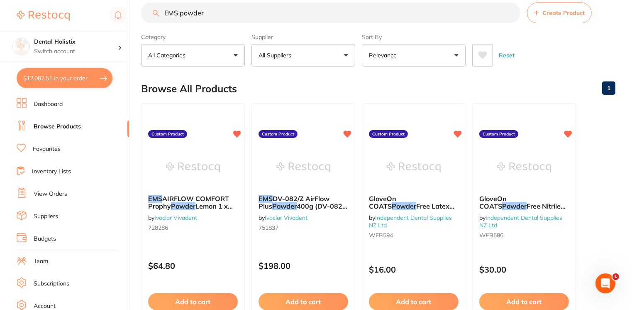
click at [74, 84] on button "$12,082.51 in your order" at bounding box center [65, 78] width 96 height 20
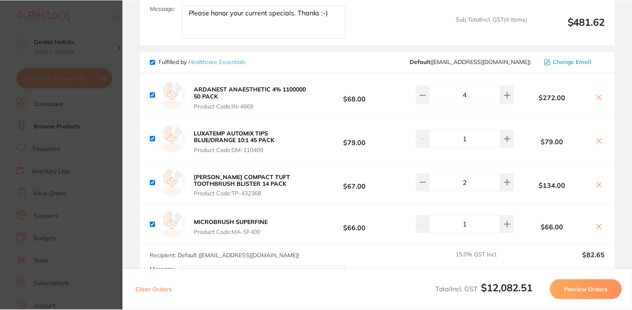
scroll to position [1355, 0]
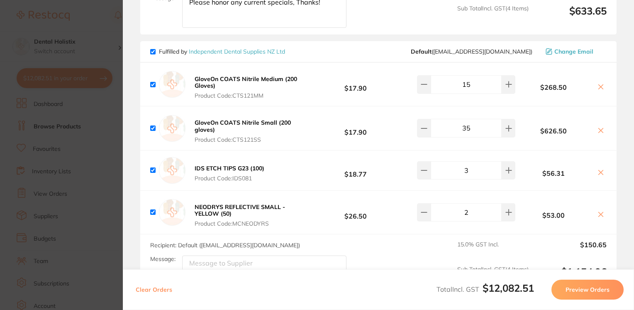
click at [261, 53] on link "Independent Dental Supplies NZ Ltd" at bounding box center [237, 51] width 96 height 7
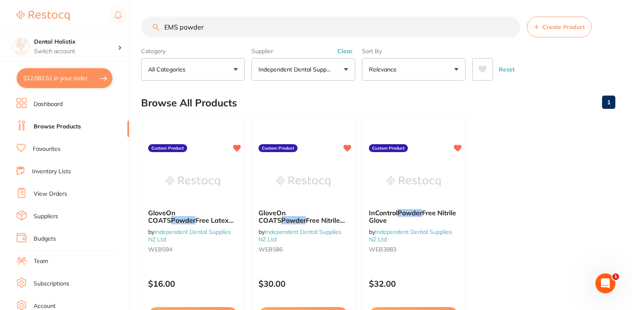
click at [631, 246] on main "EMS powder Create Product Category All Categories All Categories No categories …" at bounding box center [386, 199] width 491 height 399
click at [36, 81] on button "$12,082.51 in your order" at bounding box center [65, 78] width 96 height 20
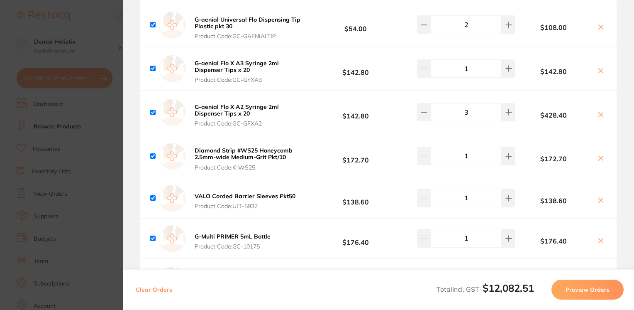
scroll to position [2519, 0]
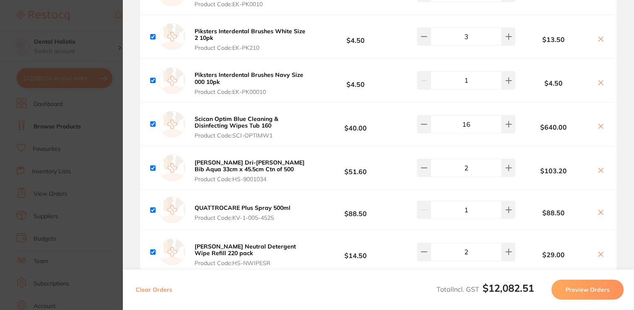
click at [631, 156] on section "Review Orders Your orders are being processed and we will notify you once we ha…" at bounding box center [378, 155] width 511 height 310
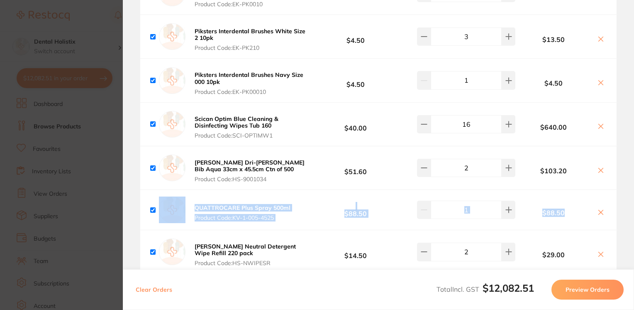
drag, startPoint x: 631, startPoint y: 191, endPoint x: 629, endPoint y: 178, distance: 12.6
click at [629, 178] on section "Review Orders Your orders are being processed and we will notify you once we ha…" at bounding box center [378, 155] width 511 height 310
drag, startPoint x: 629, startPoint y: 178, endPoint x: 631, endPoint y: 205, distance: 26.2
click at [631, 205] on section "Review Orders Your orders are being processed and we will notify you once we ha…" at bounding box center [378, 155] width 511 height 310
click at [621, 210] on section "Review Orders Your orders are being processed and we will notify you once we ha…" at bounding box center [378, 155] width 511 height 310
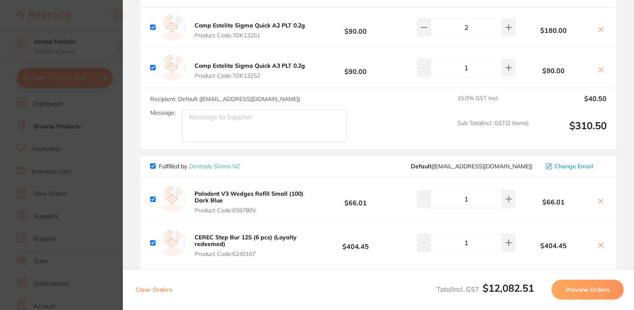
scroll to position [3527, 0]
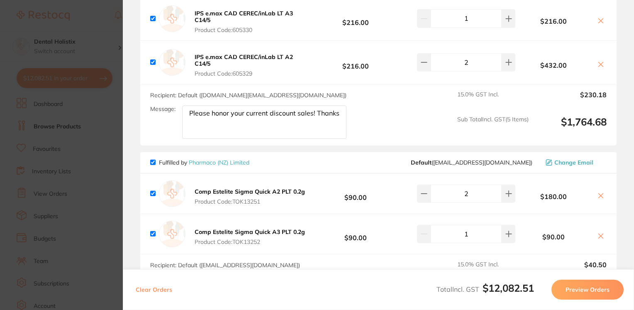
click at [631, 256] on section "Review Orders Your orders are being processed and we will notify you once we ha…" at bounding box center [378, 155] width 511 height 310
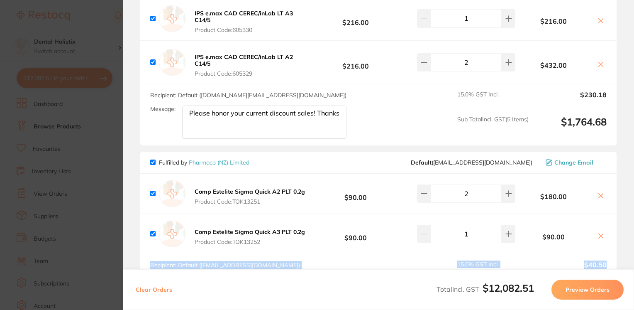
drag, startPoint x: 631, startPoint y: 252, endPoint x: 626, endPoint y: 222, distance: 31.1
click at [626, 222] on section "Review Orders Your orders are being processed and we will notify you once we ha…" at bounding box center [378, 155] width 511 height 310
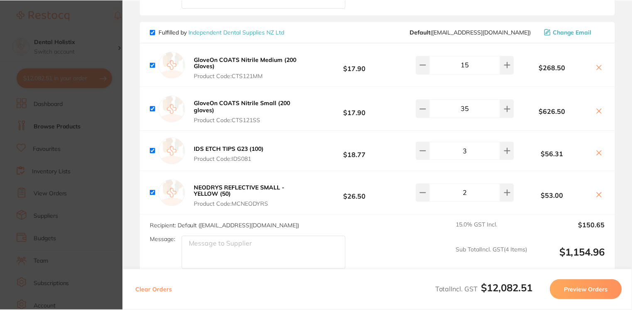
scroll to position [1328, 0]
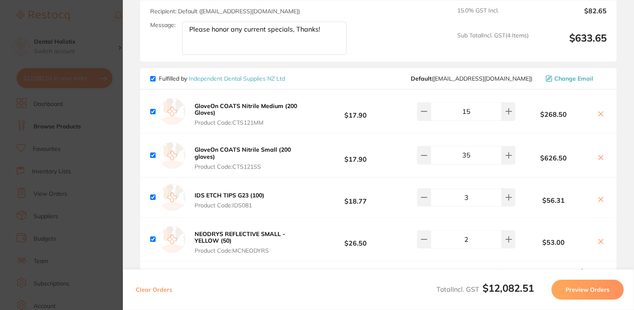
click at [262, 80] on link "Independent Dental Supplies NZ Ltd" at bounding box center [237, 78] width 96 height 7
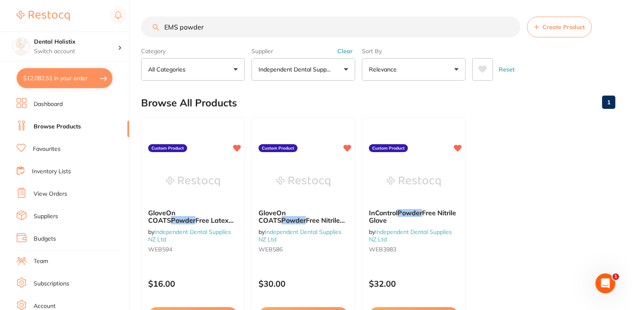
drag, startPoint x: 250, startPoint y: 27, endPoint x: 150, endPoint y: 24, distance: 100.0
click at [144, 25] on input "EMS powder" at bounding box center [330, 27] width 379 height 21
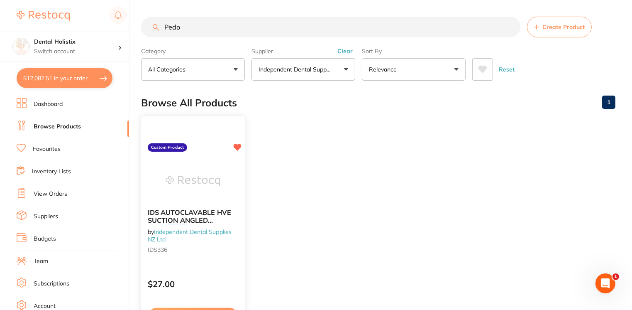
type input "Pedo"
click at [199, 216] on span "IDS AUTOCLAVABLE HVE SUCTION ANGLED 16mm" at bounding box center [189, 220] width 83 height 24
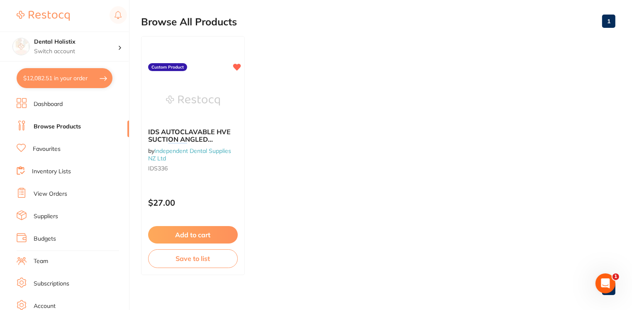
scroll to position [89, 0]
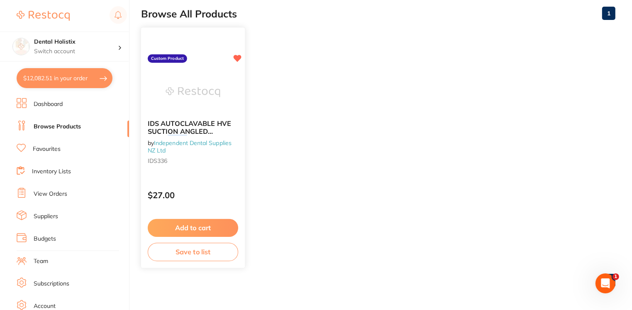
click at [205, 229] on button "Add to cart" at bounding box center [193, 228] width 90 height 18
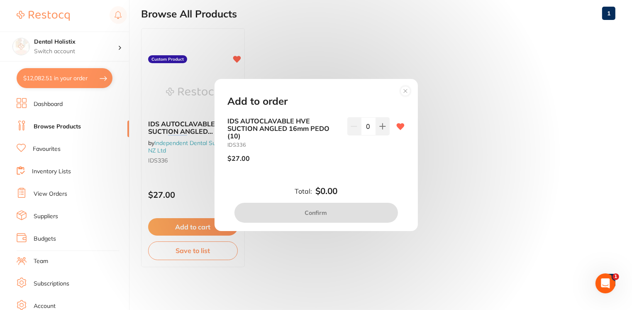
scroll to position [0, 0]
click at [383, 127] on icon at bounding box center [382, 126] width 7 height 7
type input "1"
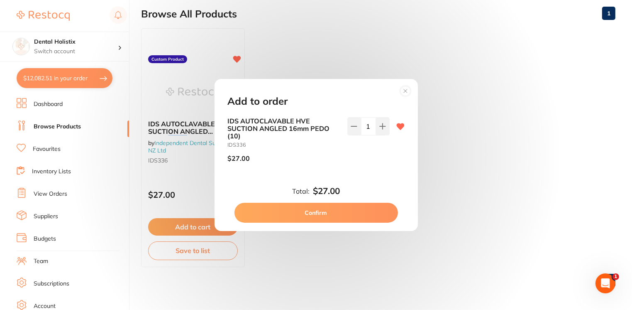
click at [321, 213] on button "Confirm" at bounding box center [315, 212] width 163 height 20
checkbox input "false"
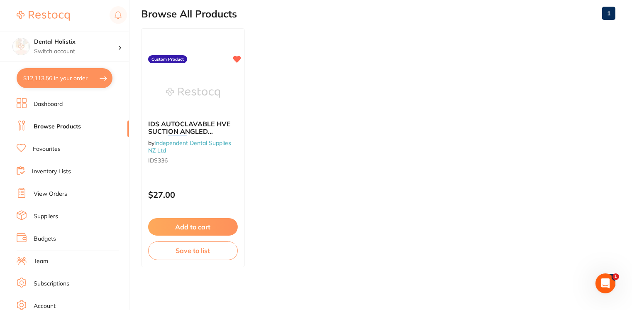
click at [78, 128] on link "Browse Products" at bounding box center [57, 126] width 47 height 8
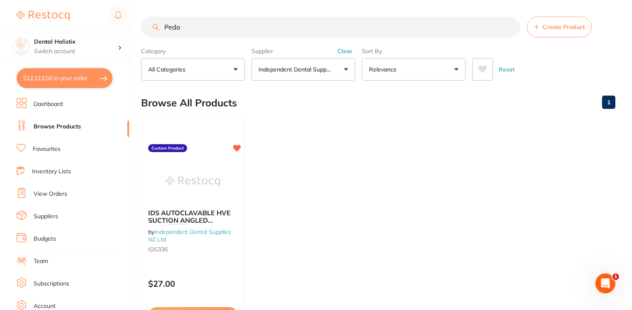
click at [65, 127] on link "Browse Products" at bounding box center [57, 126] width 47 height 8
click at [63, 83] on button "$12,113.56 in your order" at bounding box center [65, 78] width 96 height 20
checkbox input "true"
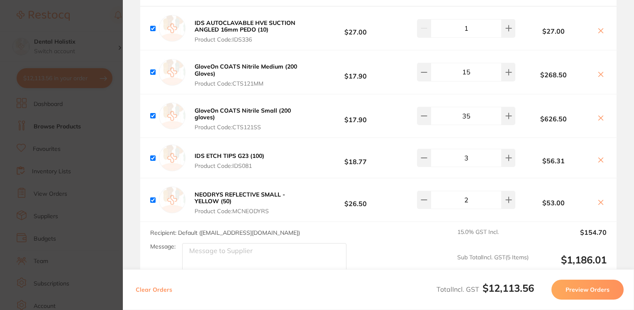
scroll to position [1452, 0]
